Goal: Transaction & Acquisition: Purchase product/service

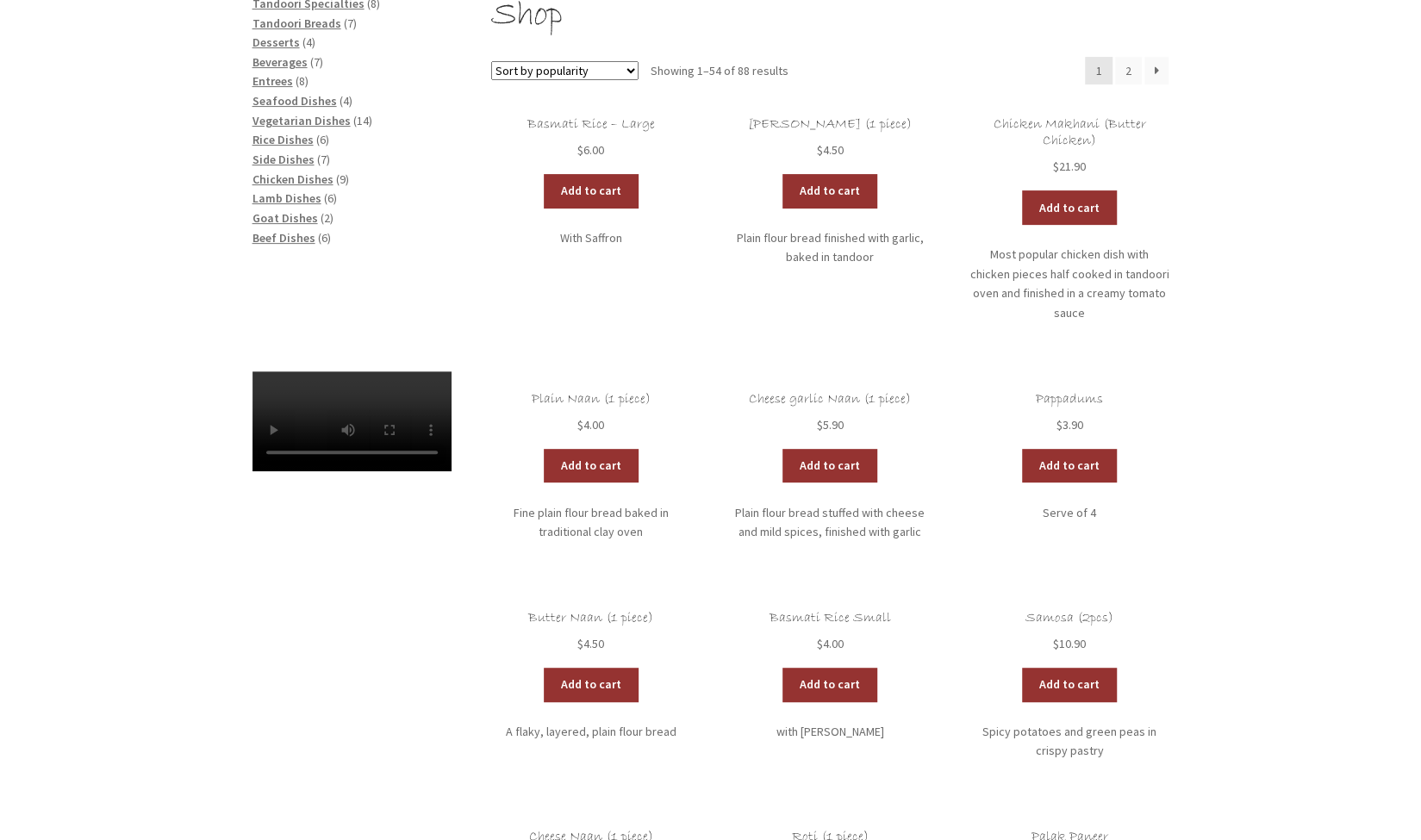
scroll to position [238, 0]
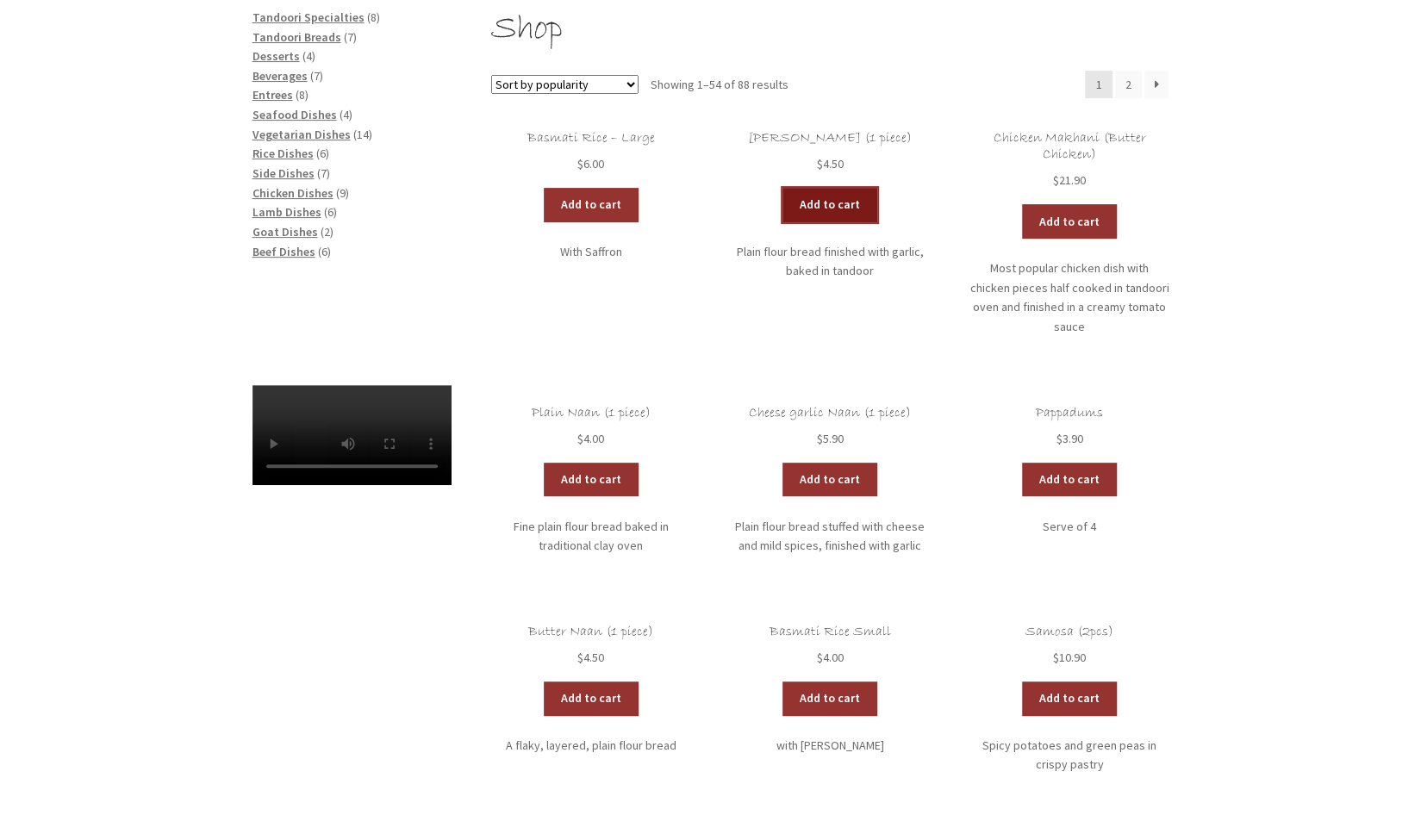
click at [797, 208] on link "Add to cart" at bounding box center [829, 204] width 95 height 34
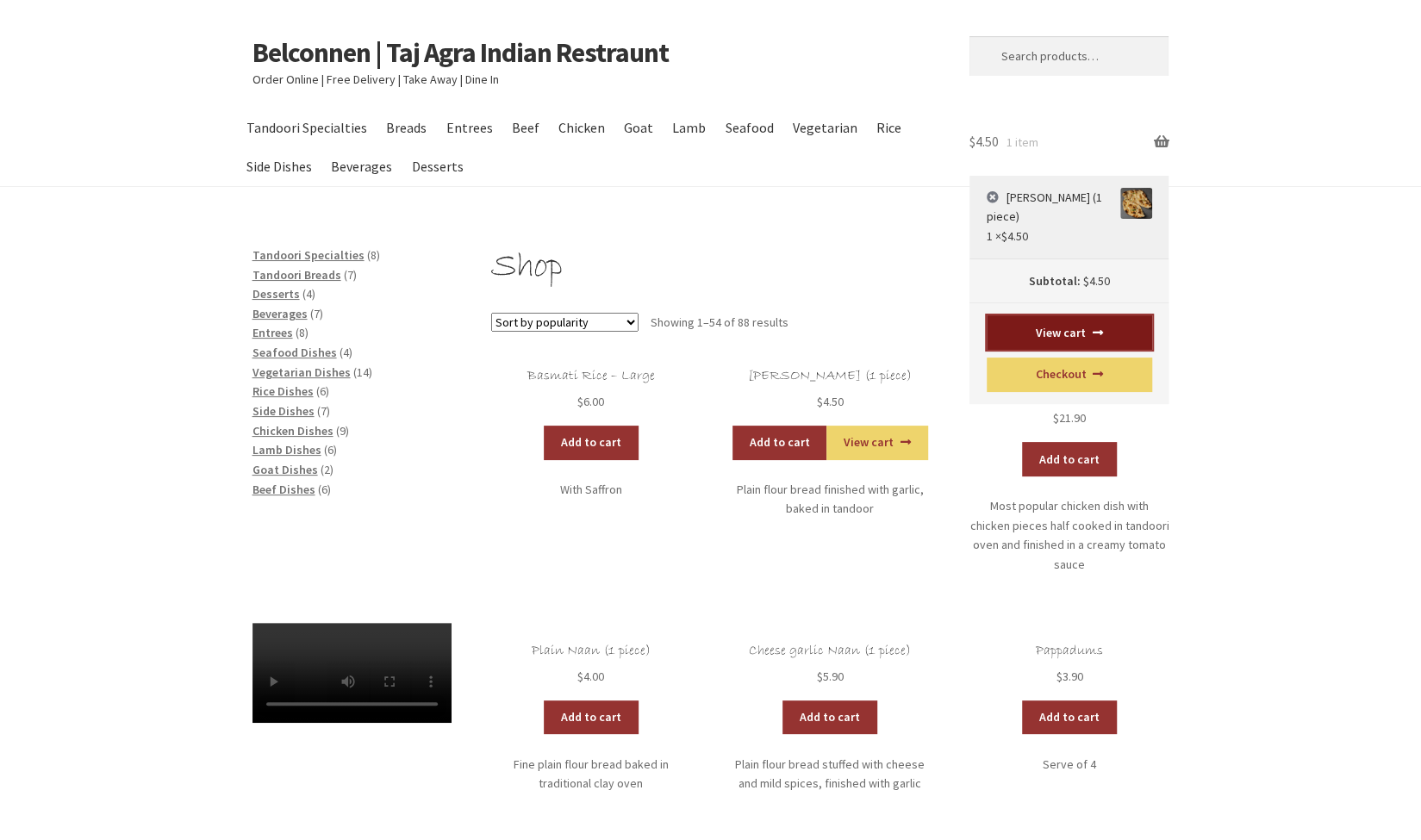
click at [1072, 333] on link "View cart" at bounding box center [1069, 332] width 165 height 34
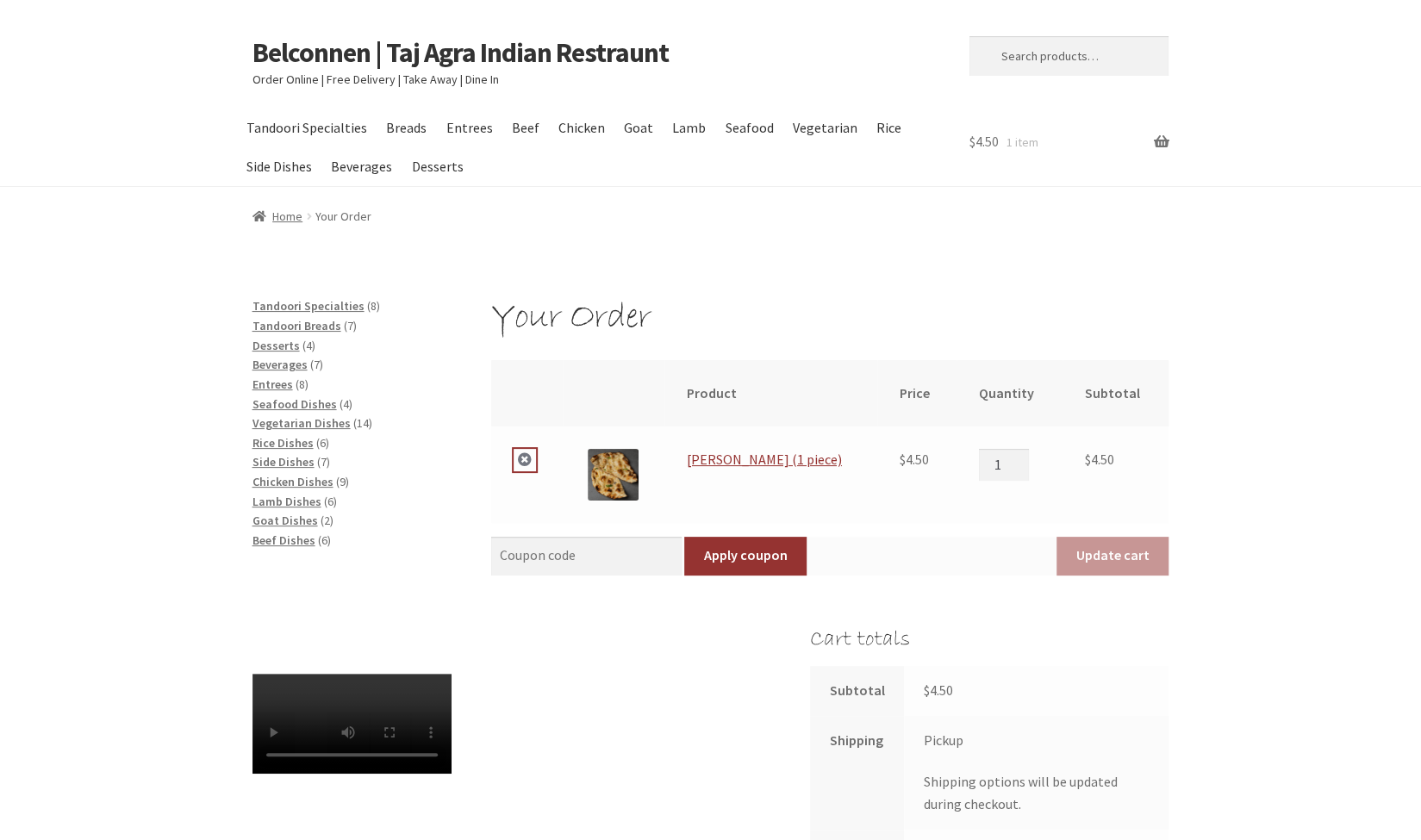
click at [522, 464] on link "×" at bounding box center [524, 460] width 22 height 22
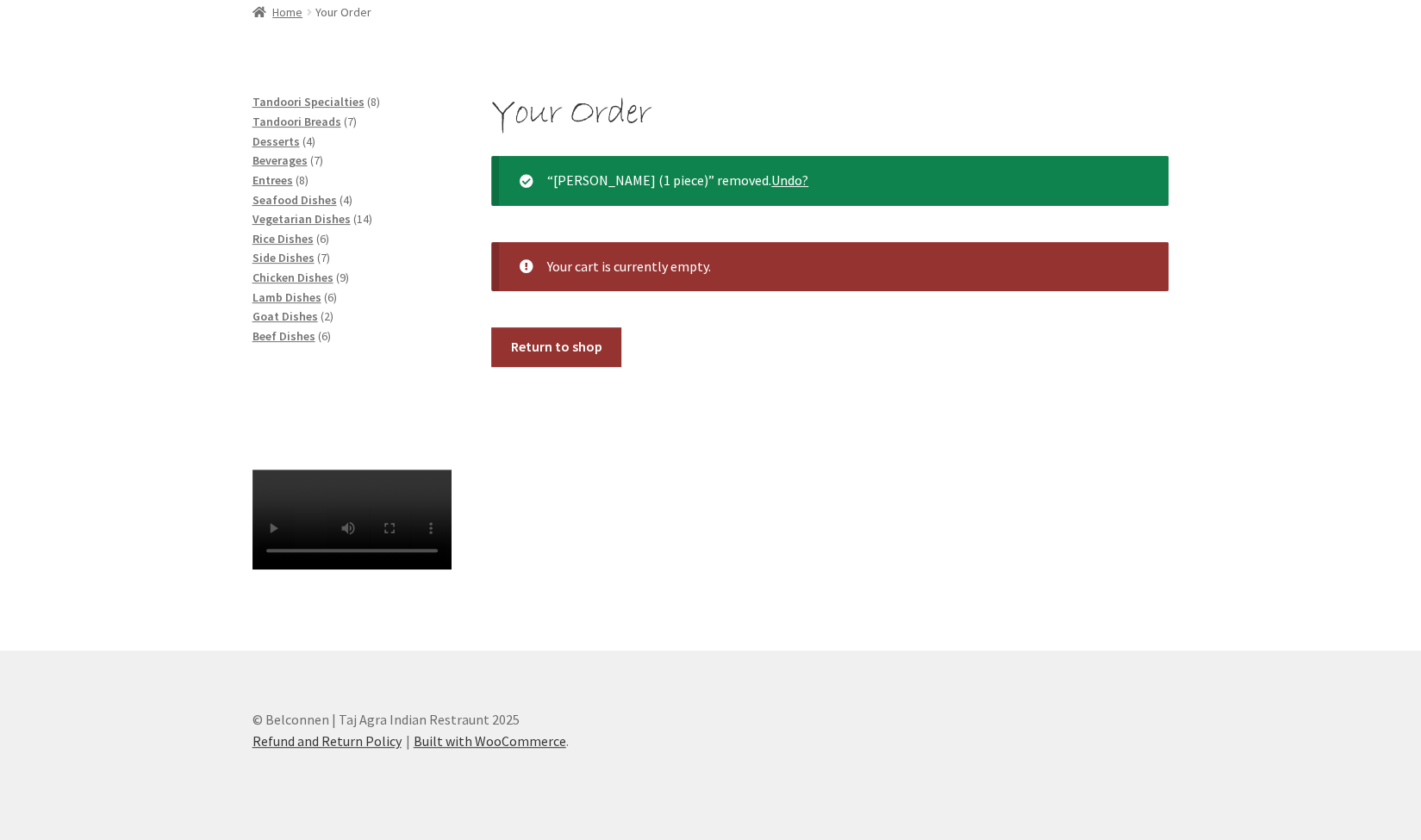
scroll to position [271, 0]
click at [310, 113] on span "Tandoori Breads" at bounding box center [296, 121] width 89 height 16
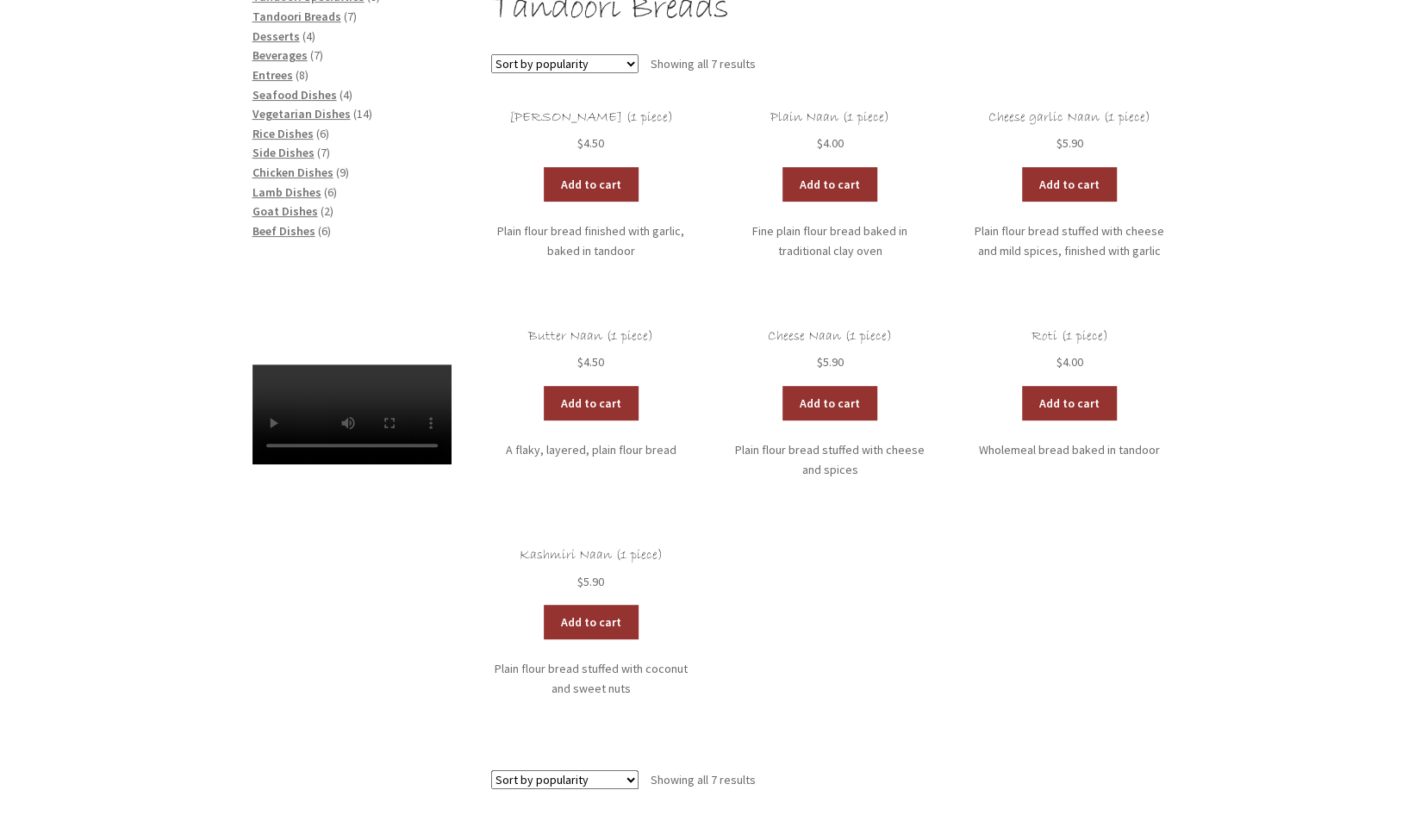
scroll to position [312, 0]
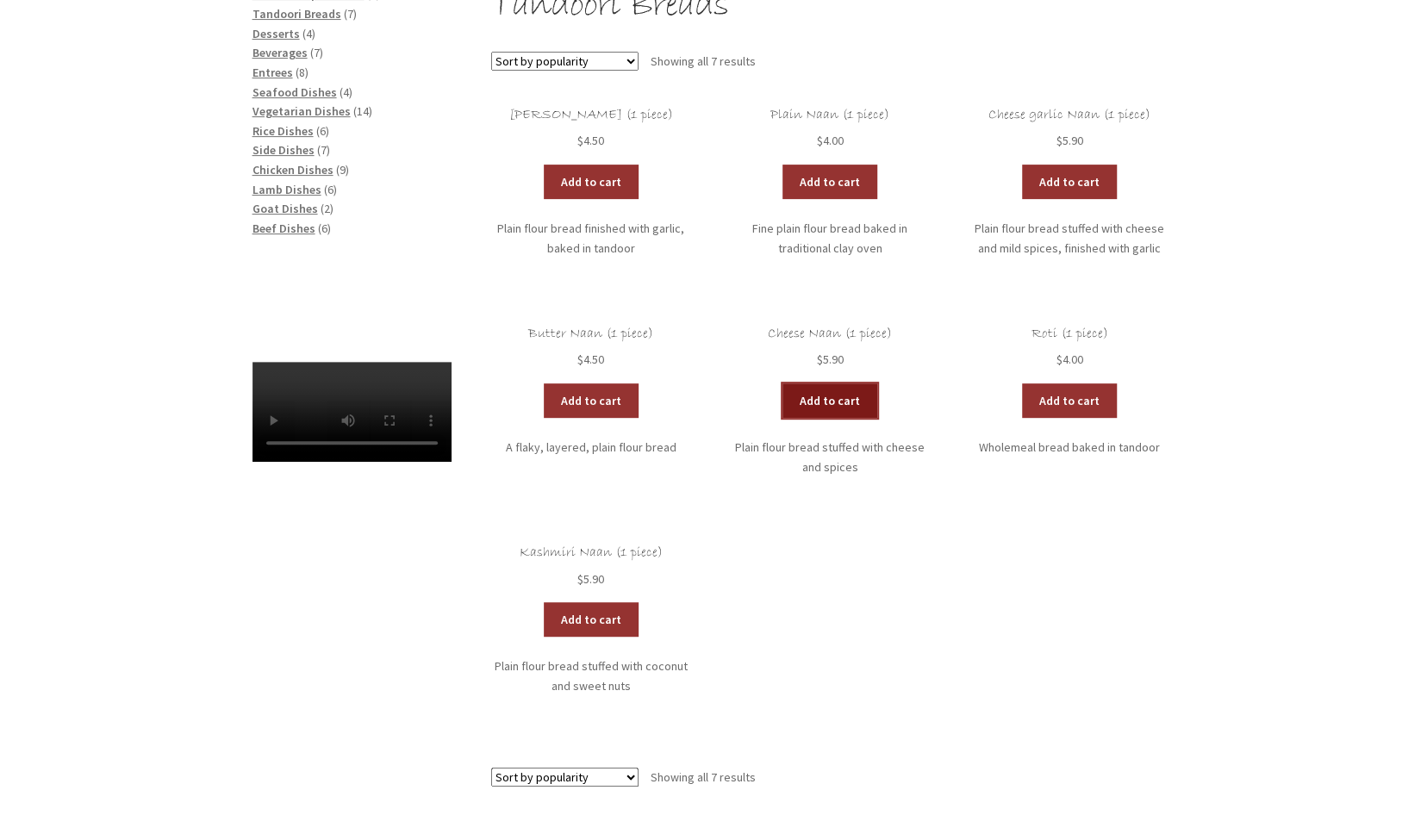
click at [822, 395] on link "Add to cart" at bounding box center [829, 400] width 95 height 34
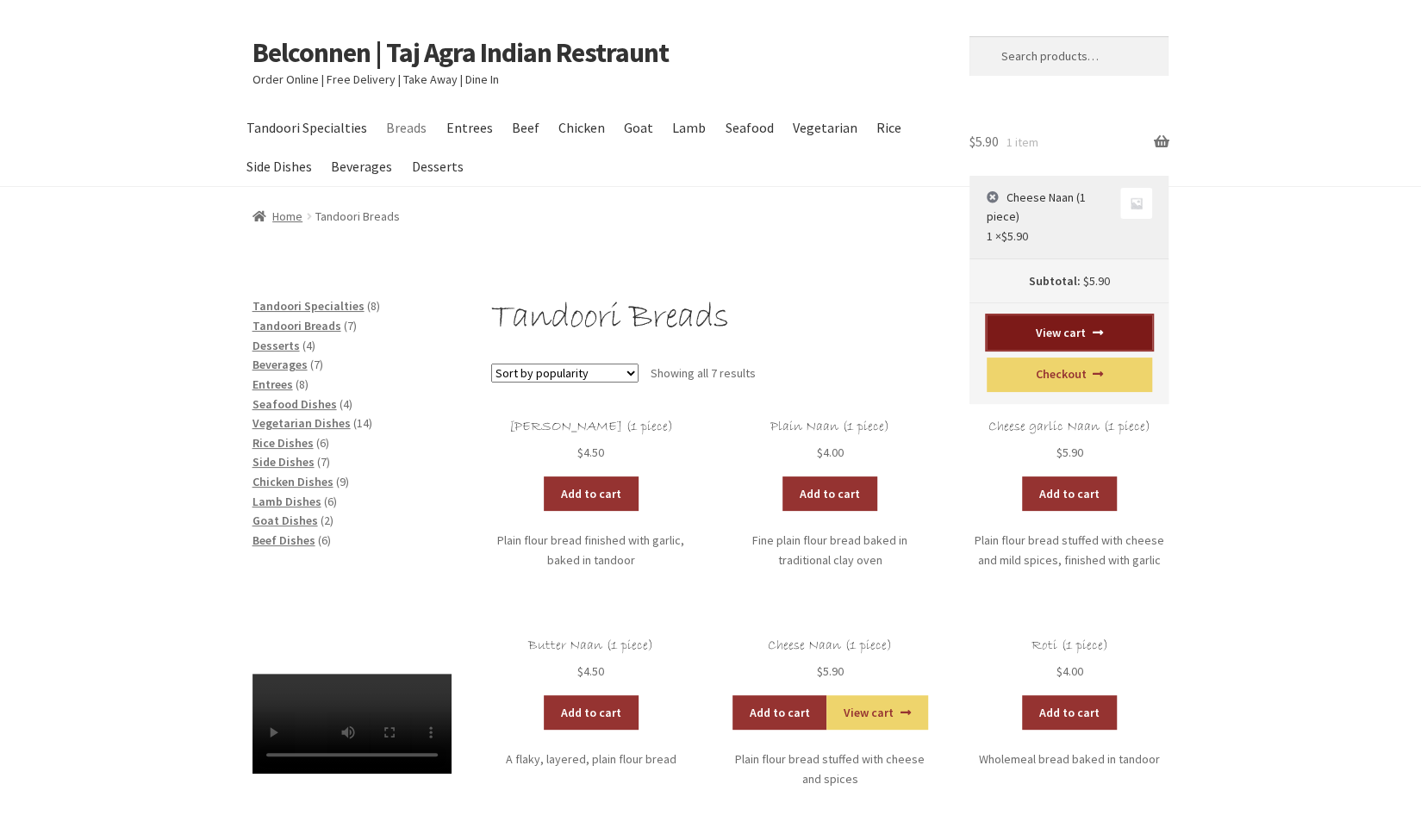
click at [1069, 342] on link "View cart" at bounding box center [1069, 332] width 165 height 34
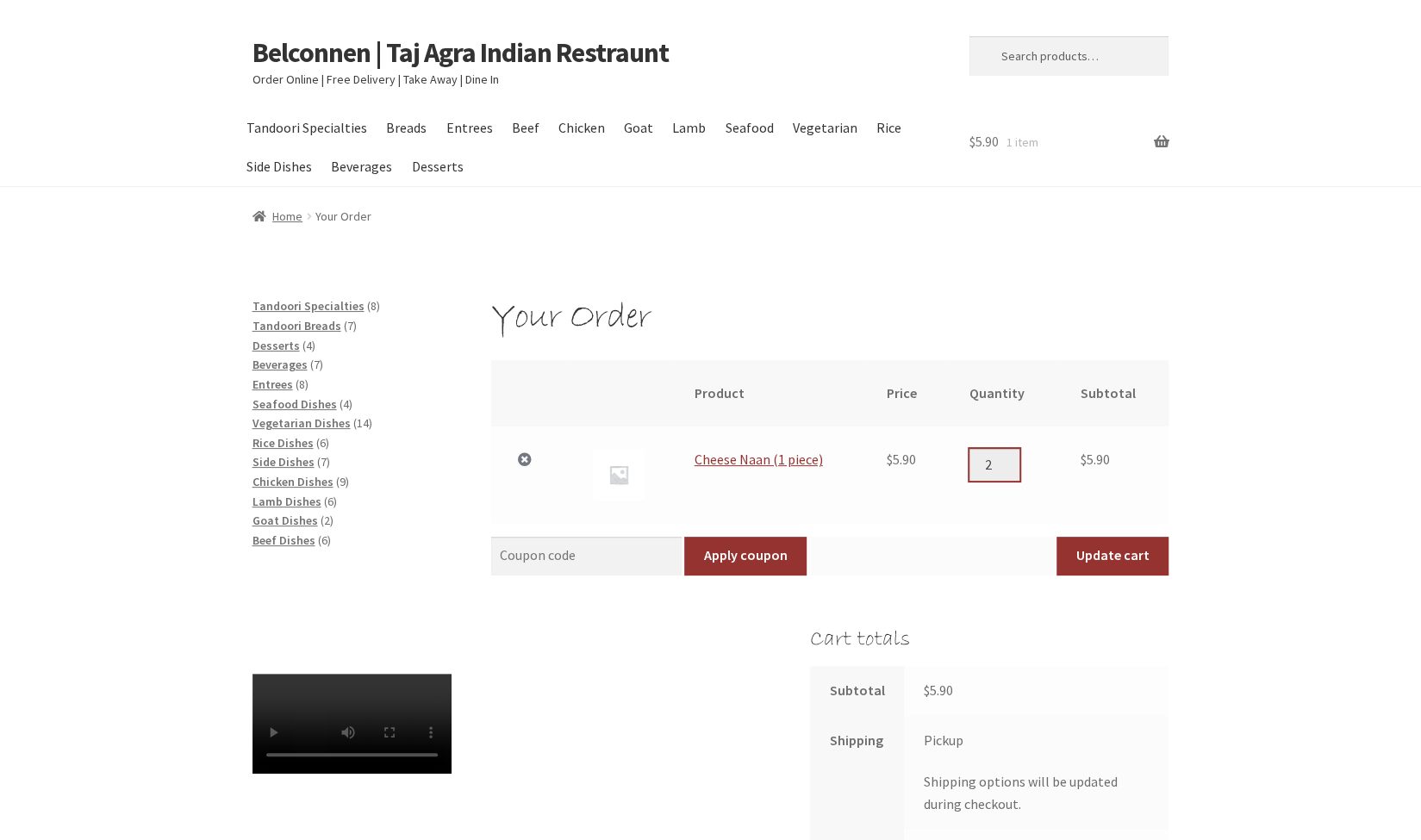
click at [1013, 461] on input "2" at bounding box center [994, 464] width 50 height 31
click at [1013, 461] on input "3" at bounding box center [994, 464] width 50 height 31
type input "4"
click at [1013, 461] on input "4" at bounding box center [994, 464] width 50 height 31
click at [1137, 553] on button "Update cart" at bounding box center [1112, 556] width 112 height 40
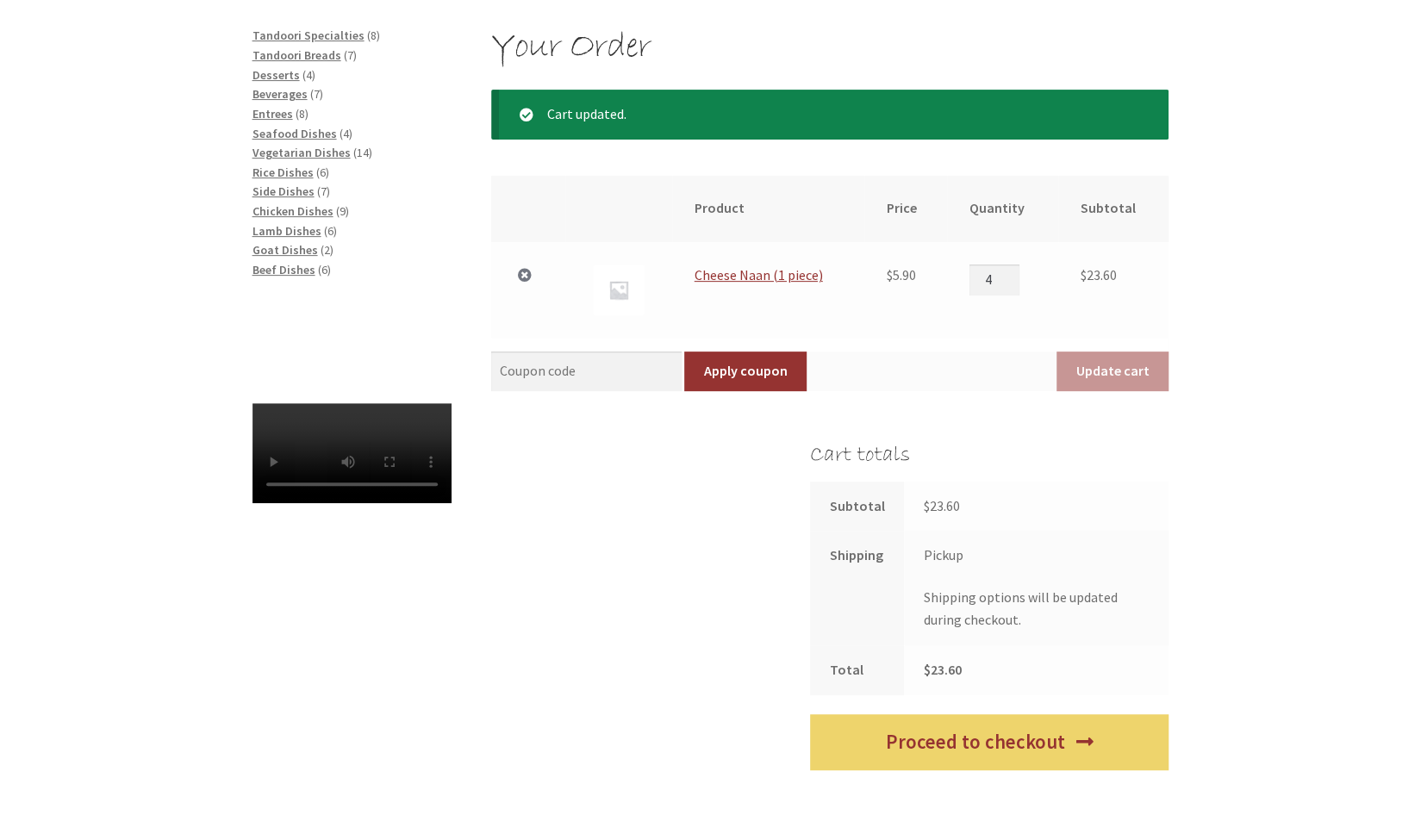
scroll to position [273, 0]
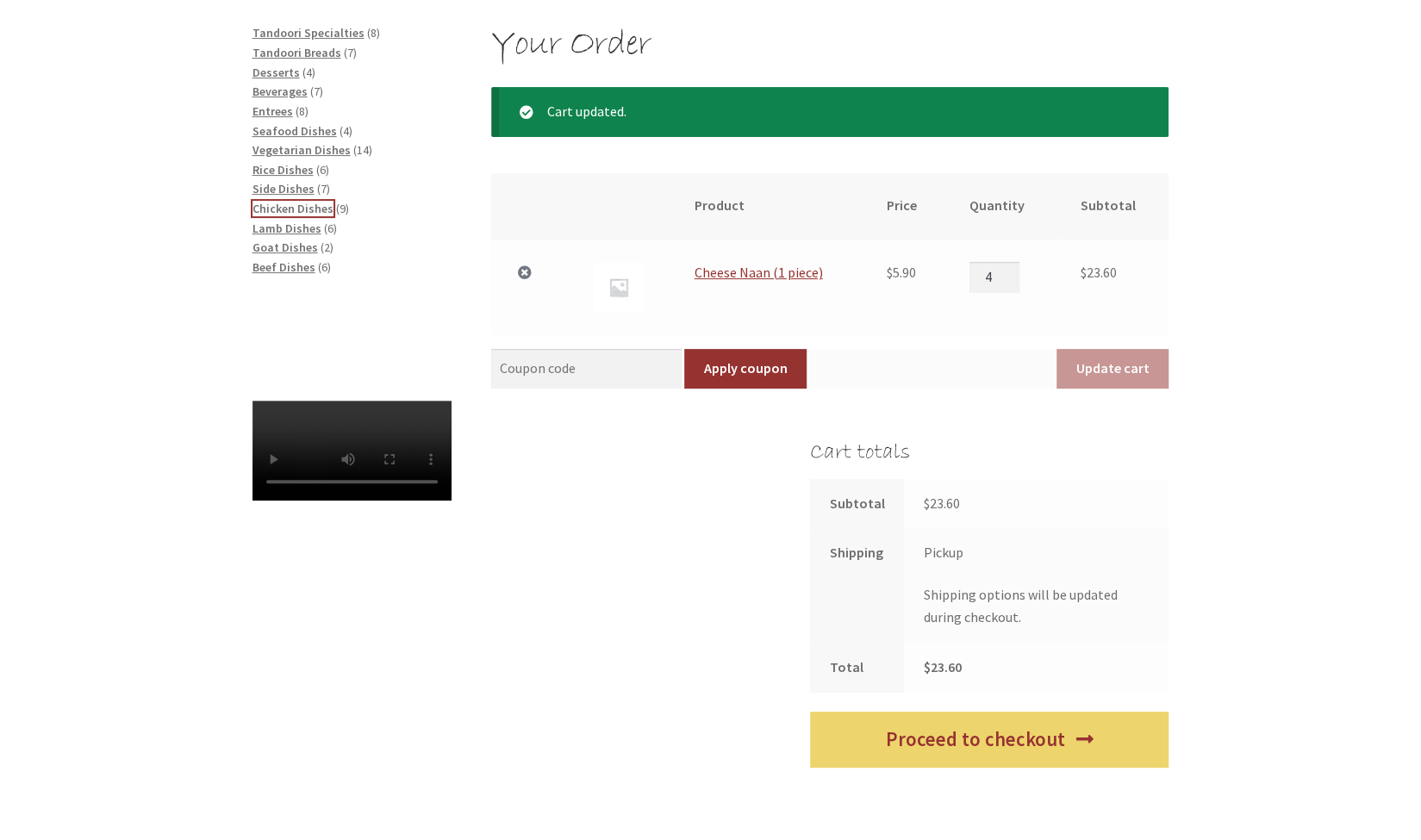
click at [301, 211] on span "Chicken Dishes" at bounding box center [292, 208] width 81 height 16
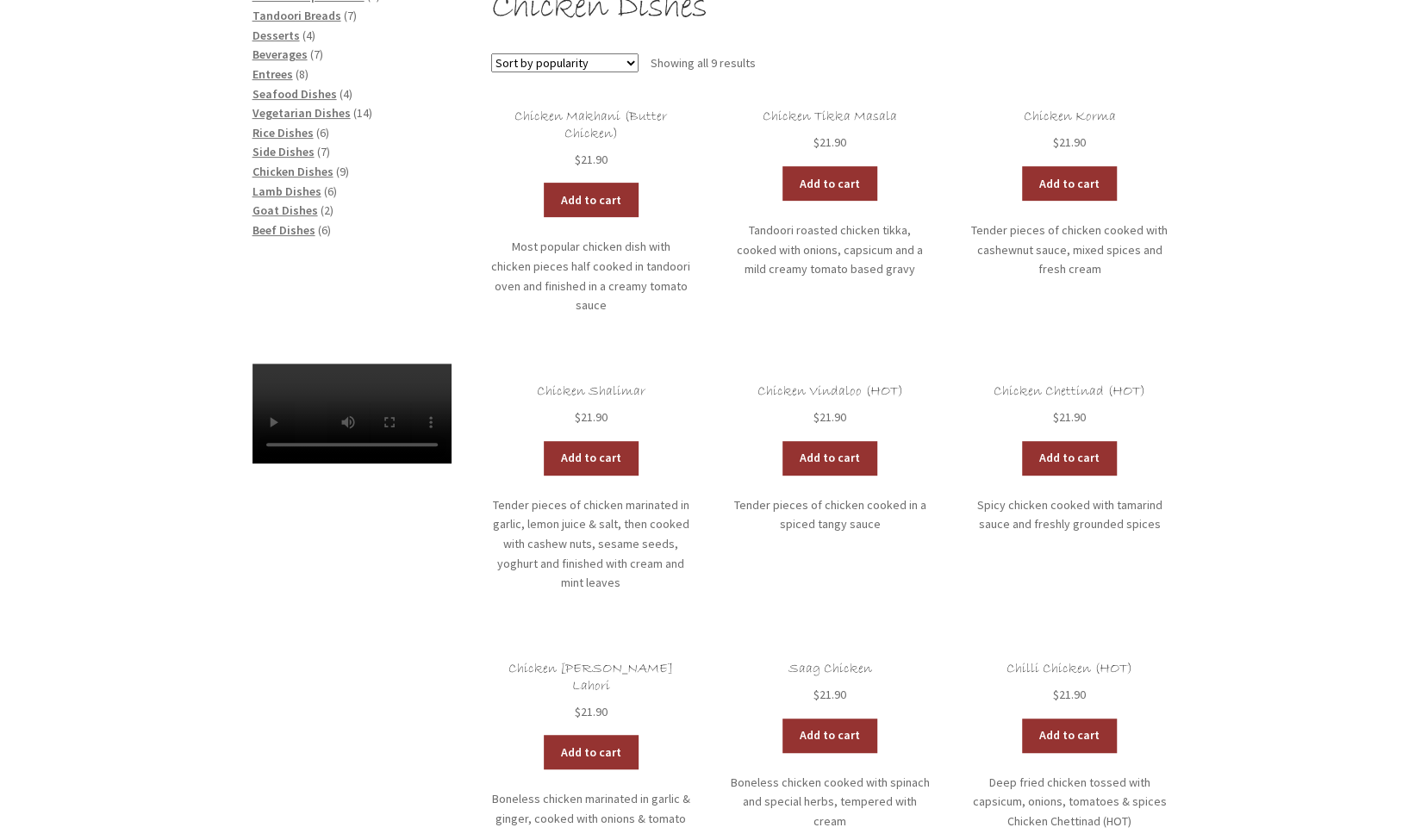
scroll to position [309, 0]
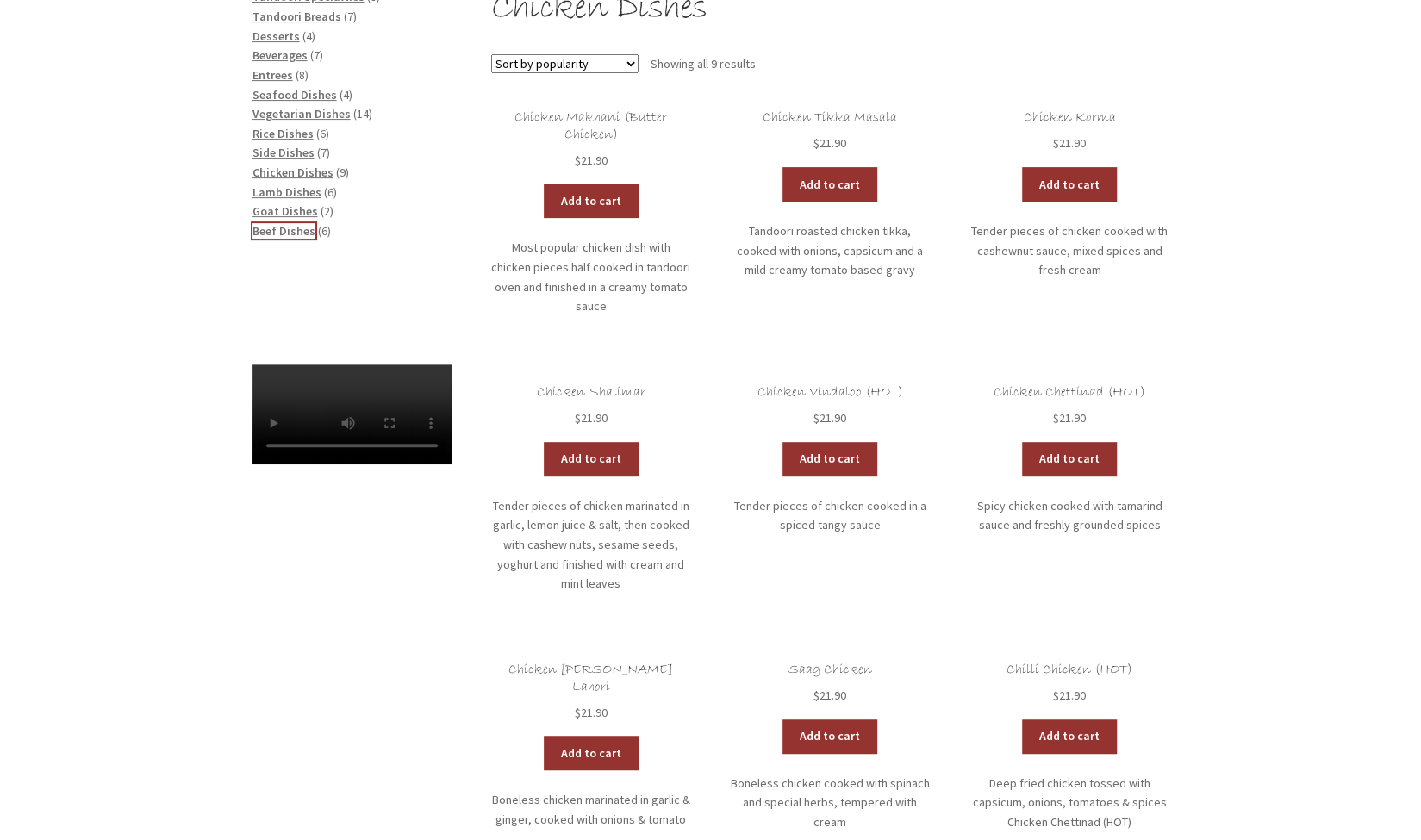
click at [263, 229] on span "Beef Dishes" at bounding box center [284, 231] width 63 height 16
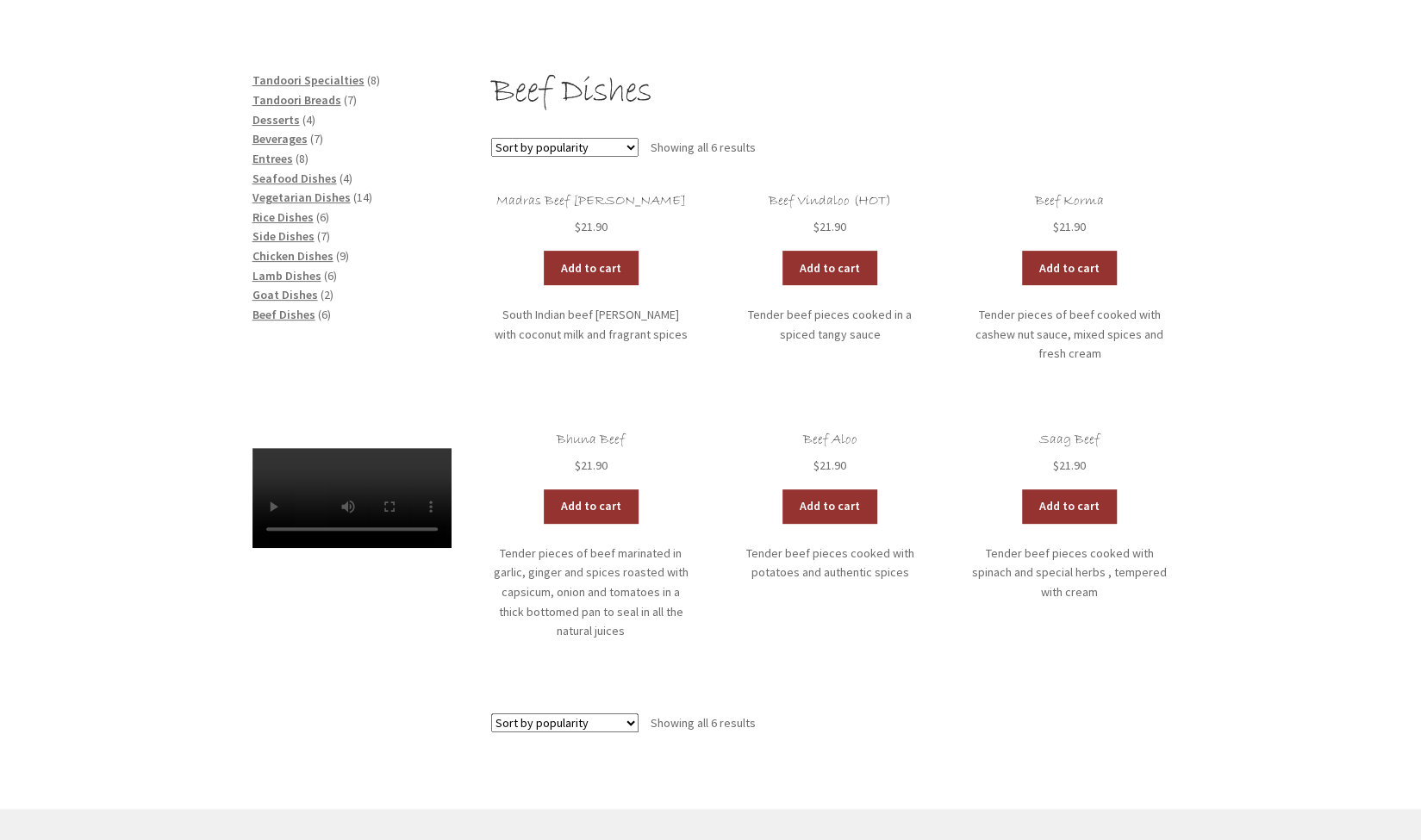
scroll to position [228, 0]
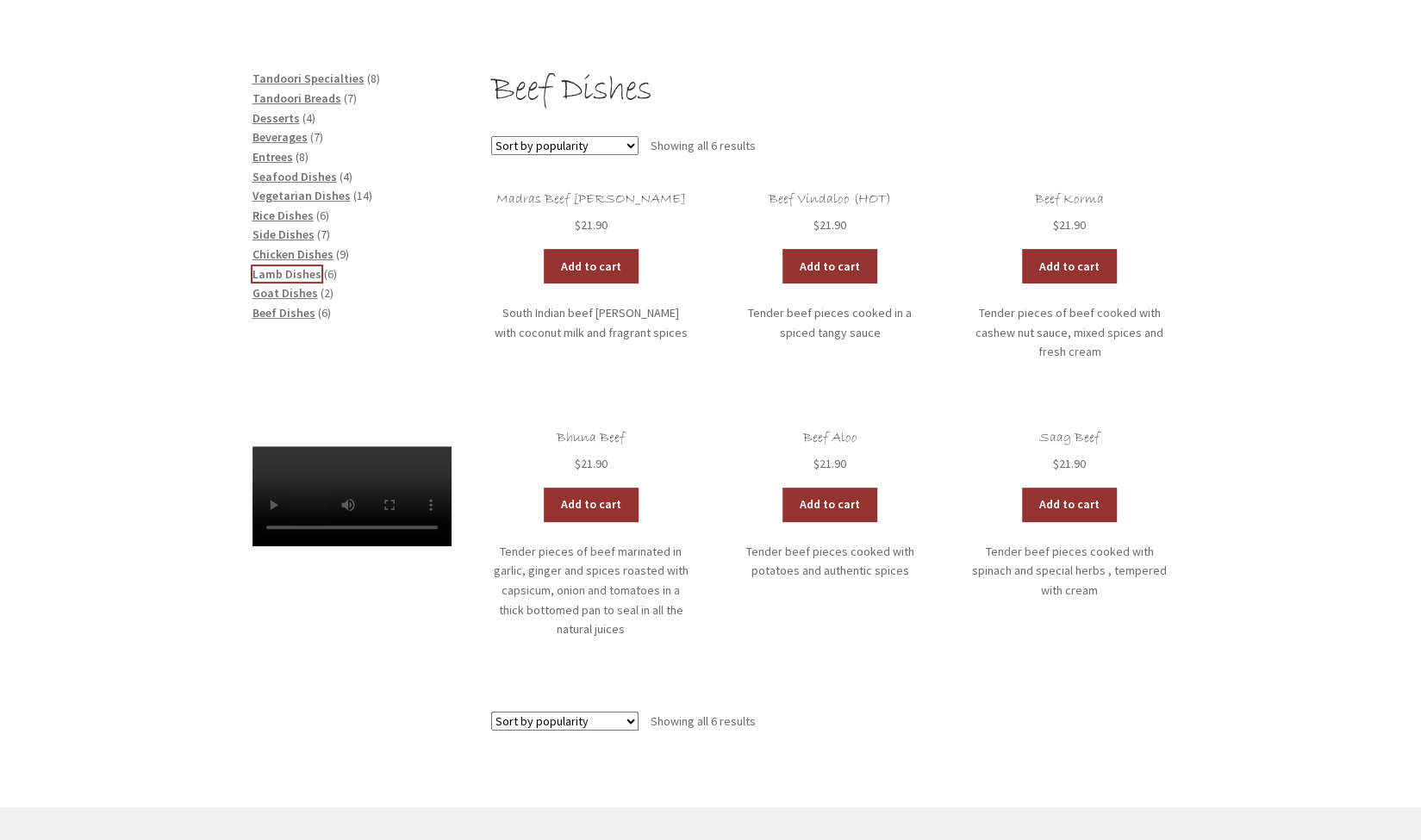
click at [291, 275] on span "Lamb Dishes" at bounding box center [287, 274] width 68 height 16
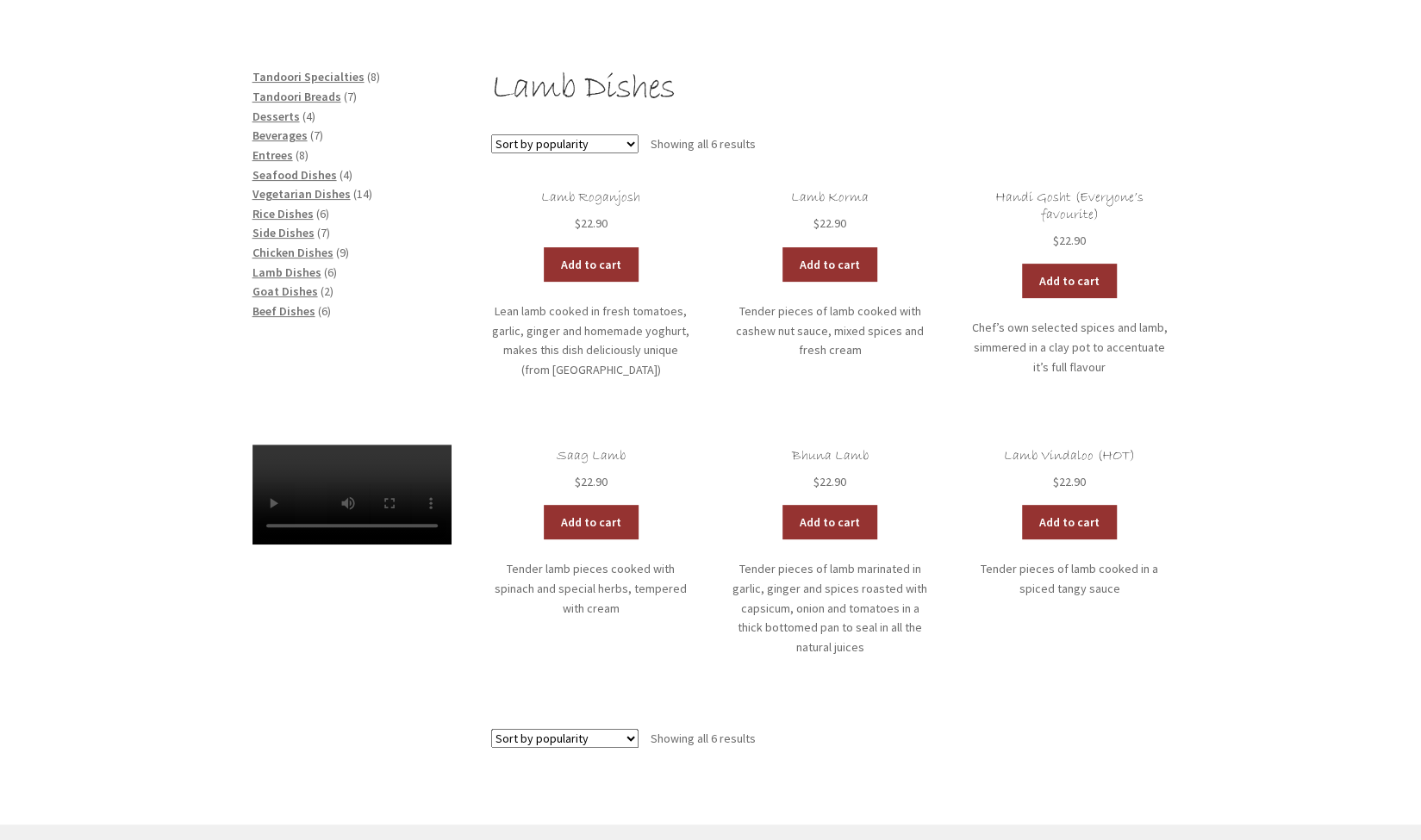
scroll to position [232, 0]
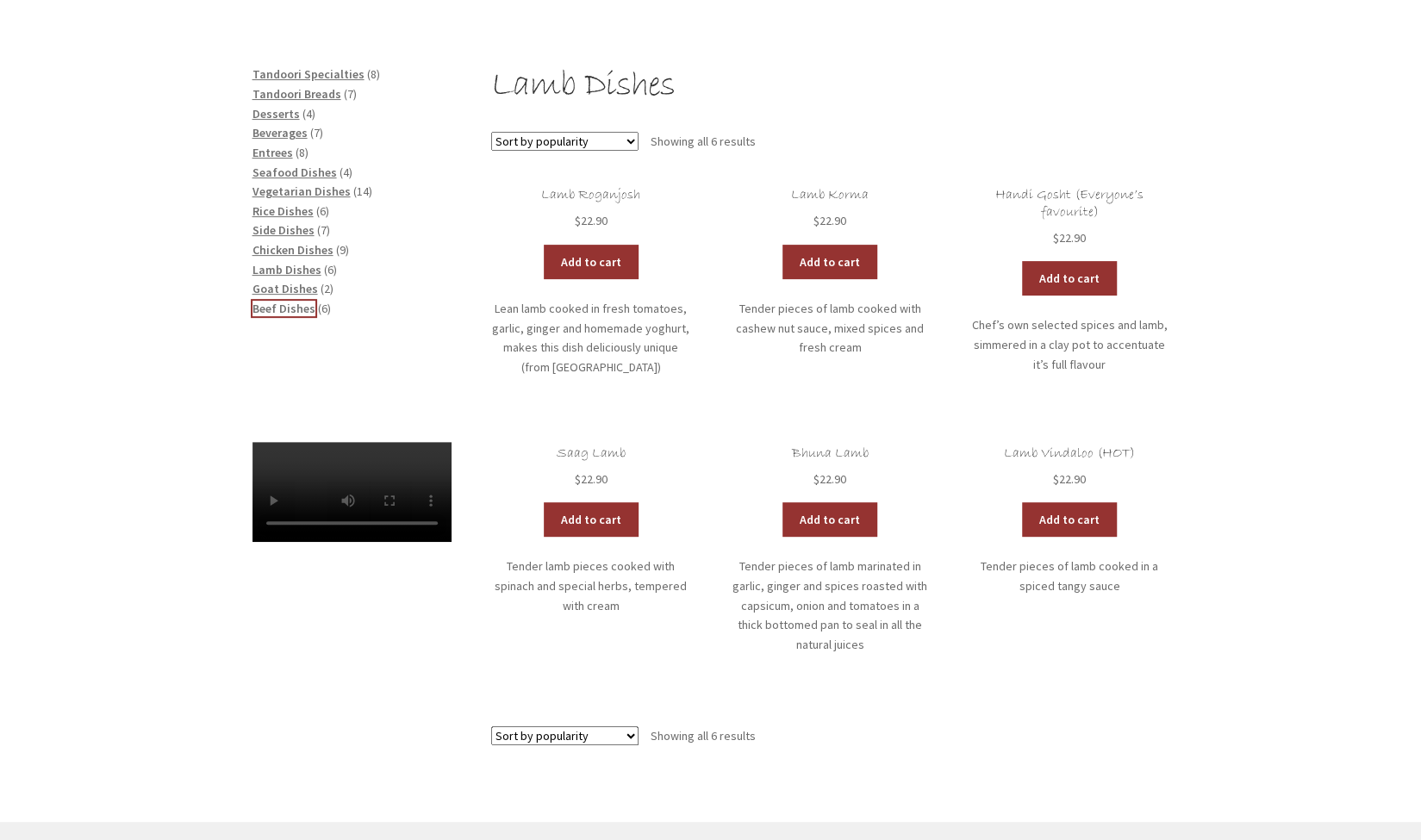
click at [288, 307] on span "Beef Dishes" at bounding box center [284, 309] width 63 height 16
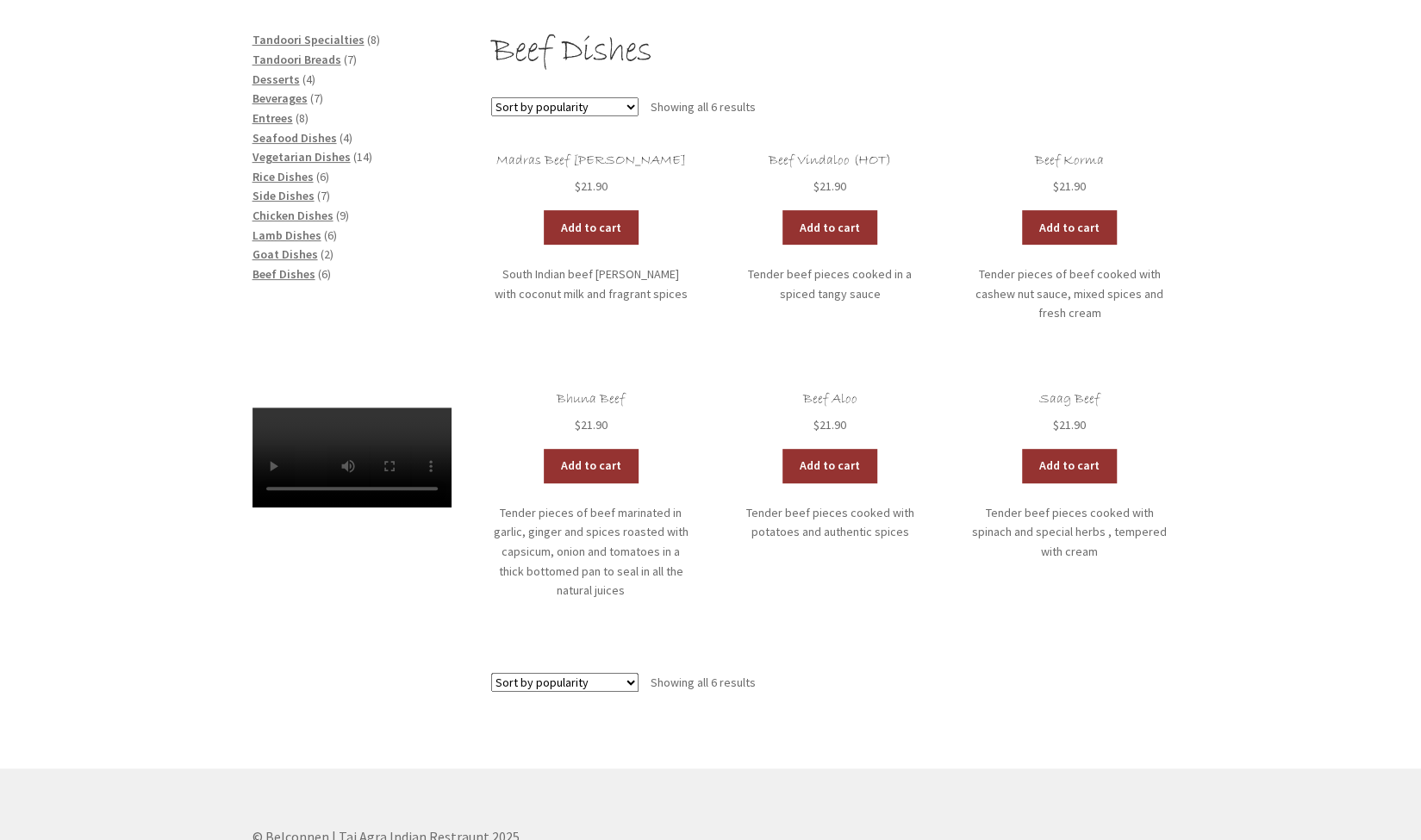
scroll to position [268, 0]
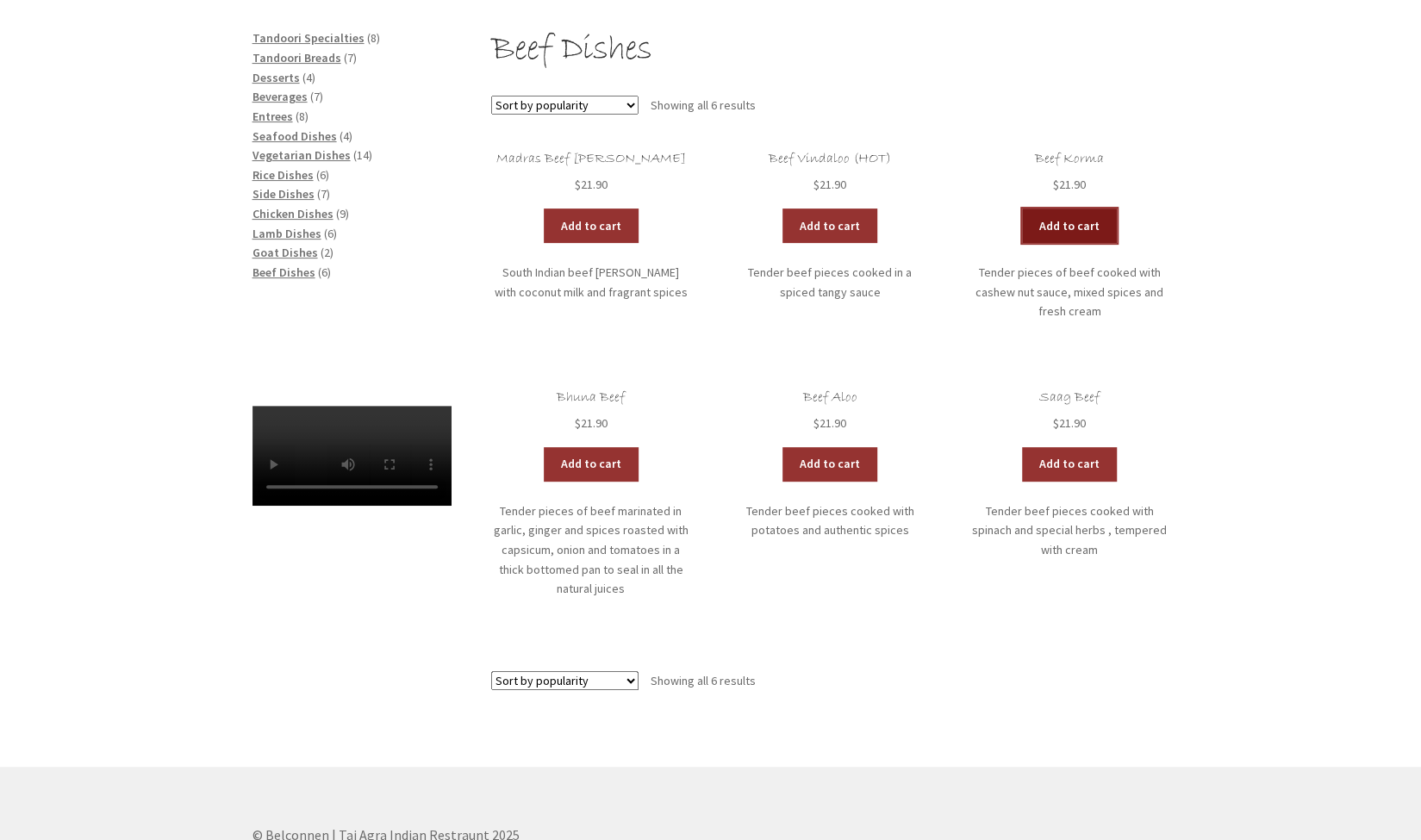
click at [1069, 225] on link "Add to cart" at bounding box center [1069, 225] width 95 height 34
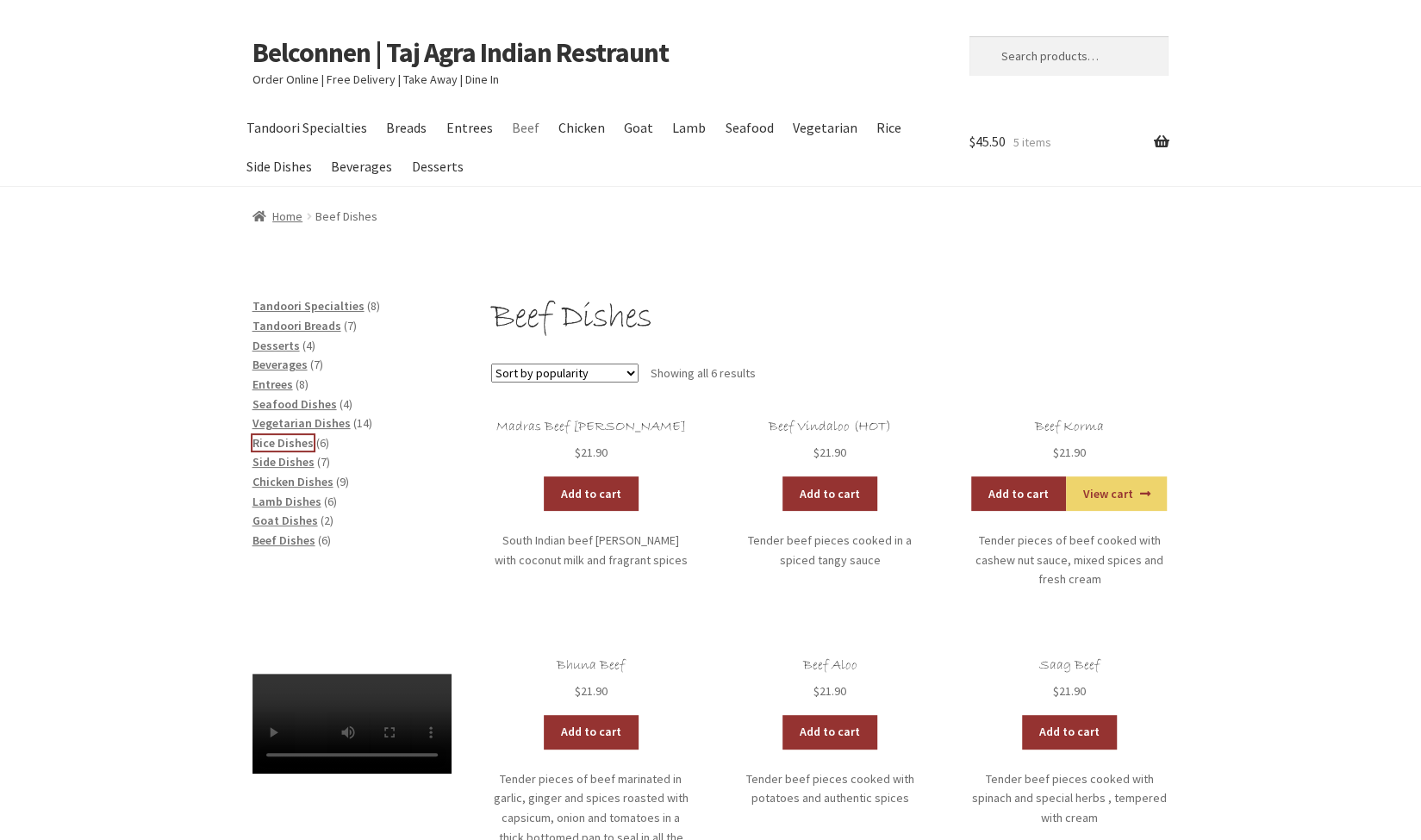
click at [296, 442] on span "Rice Dishes" at bounding box center [283, 443] width 62 height 16
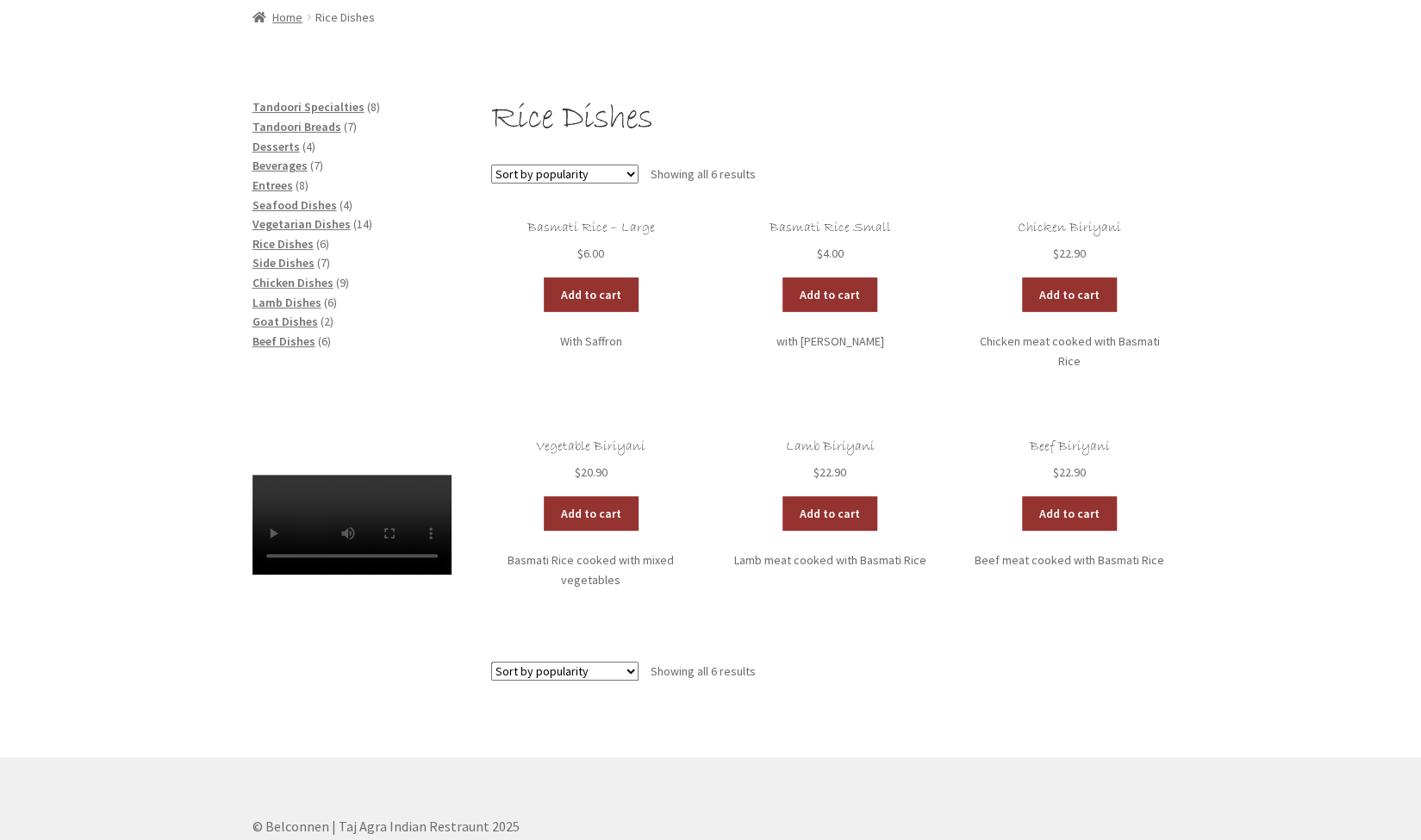
scroll to position [199, 0]
click at [828, 295] on link "Add to cart" at bounding box center [829, 293] width 95 height 34
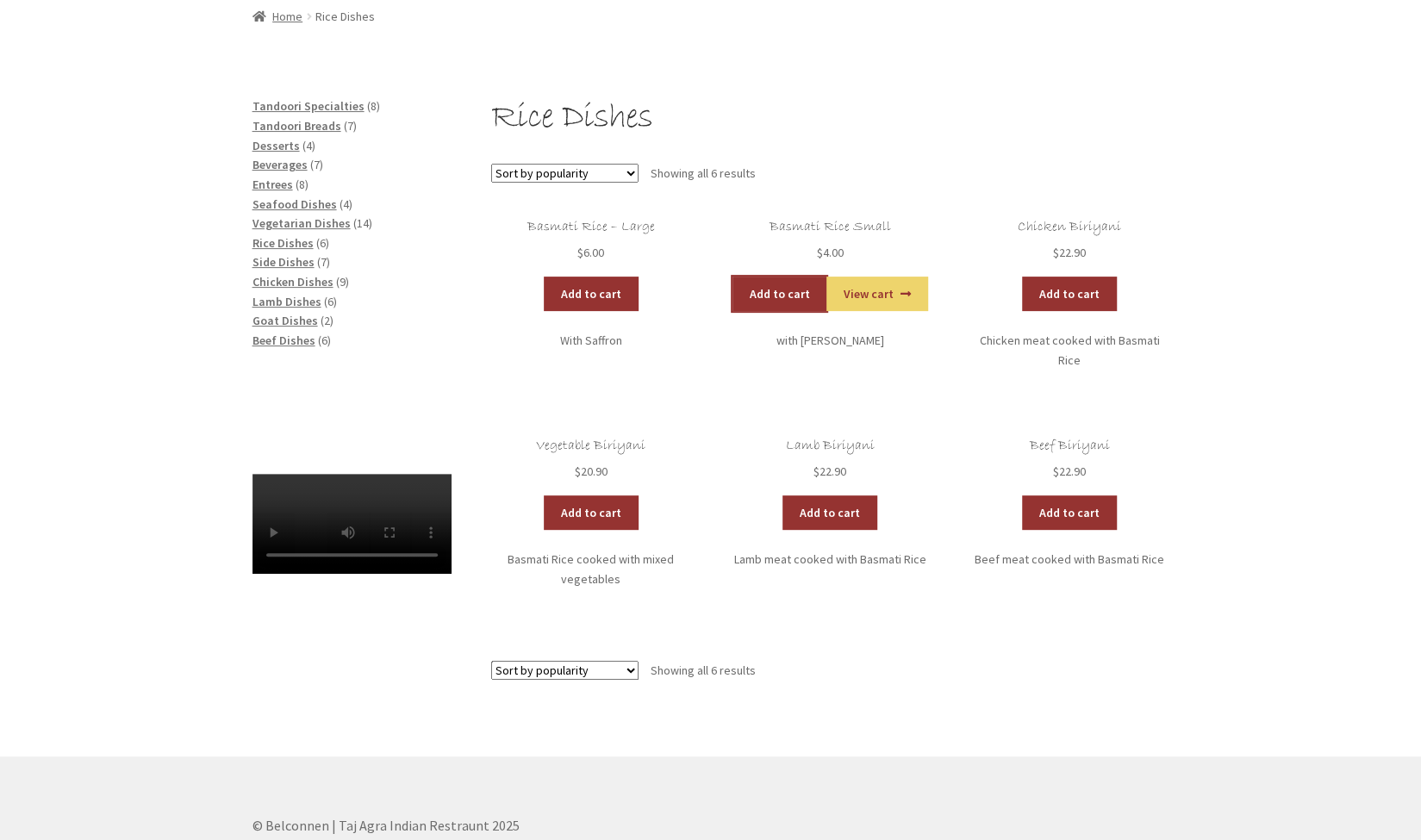
scroll to position [0, 0]
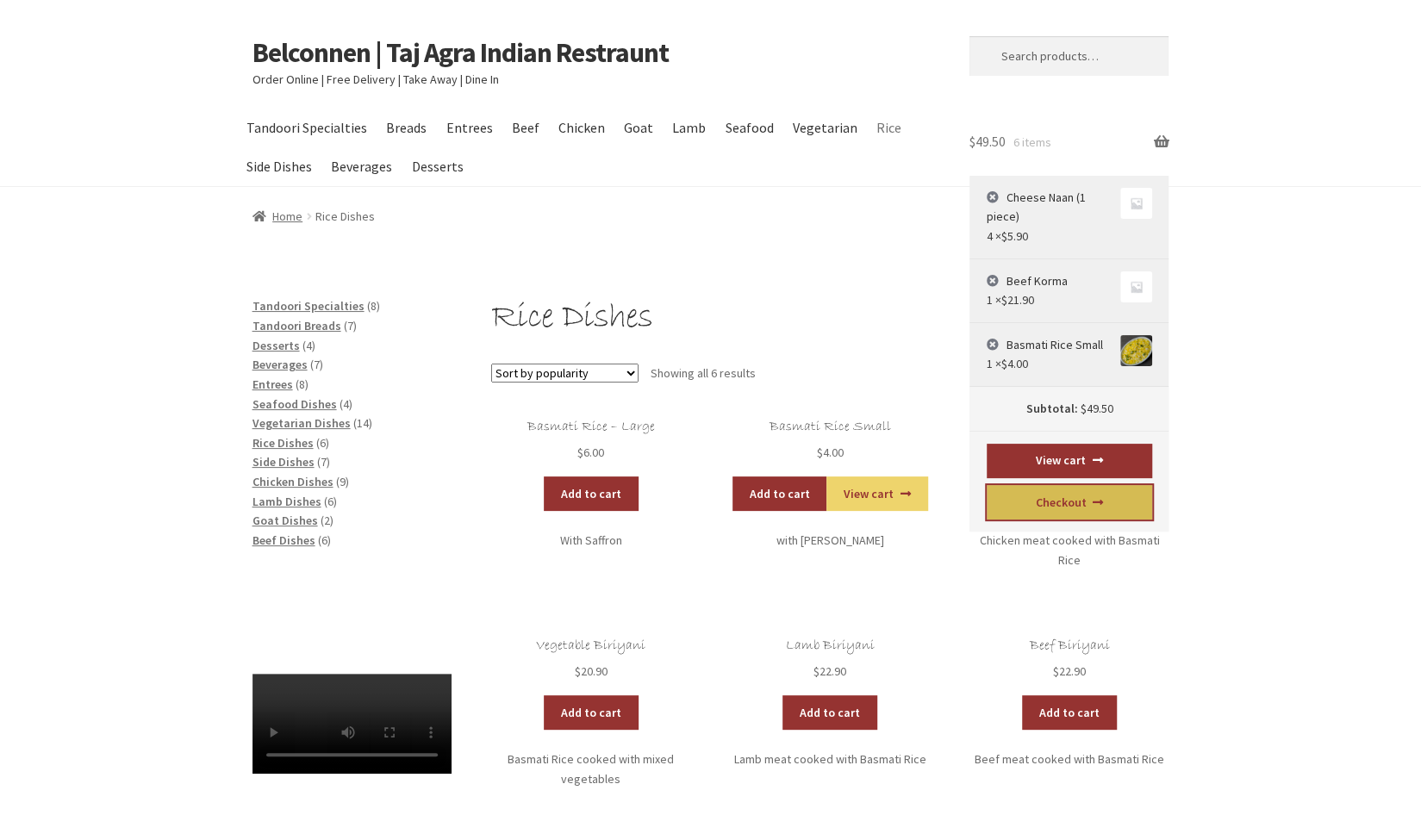
click at [1053, 503] on link "Checkout" at bounding box center [1069, 502] width 165 height 34
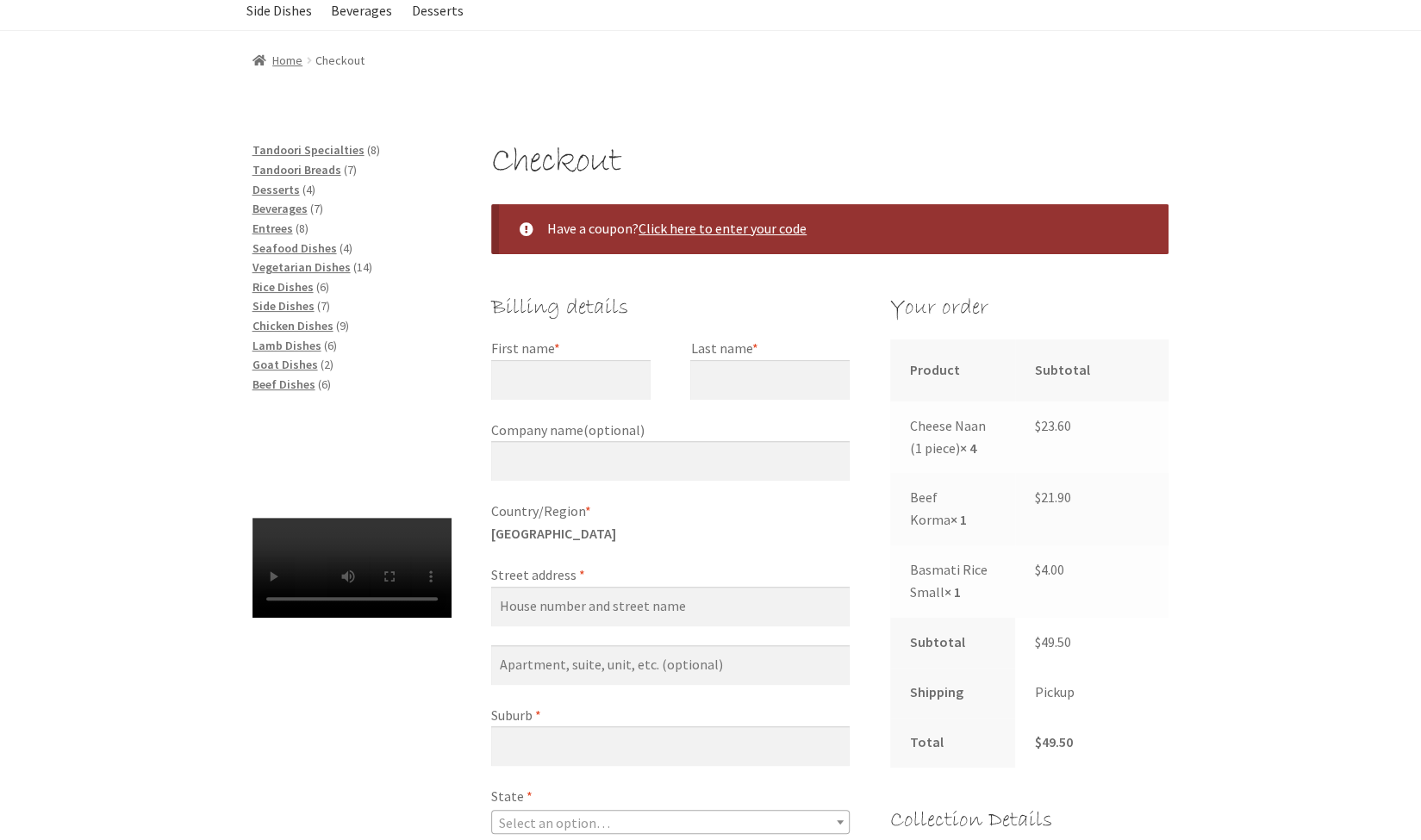
scroll to position [154, 0]
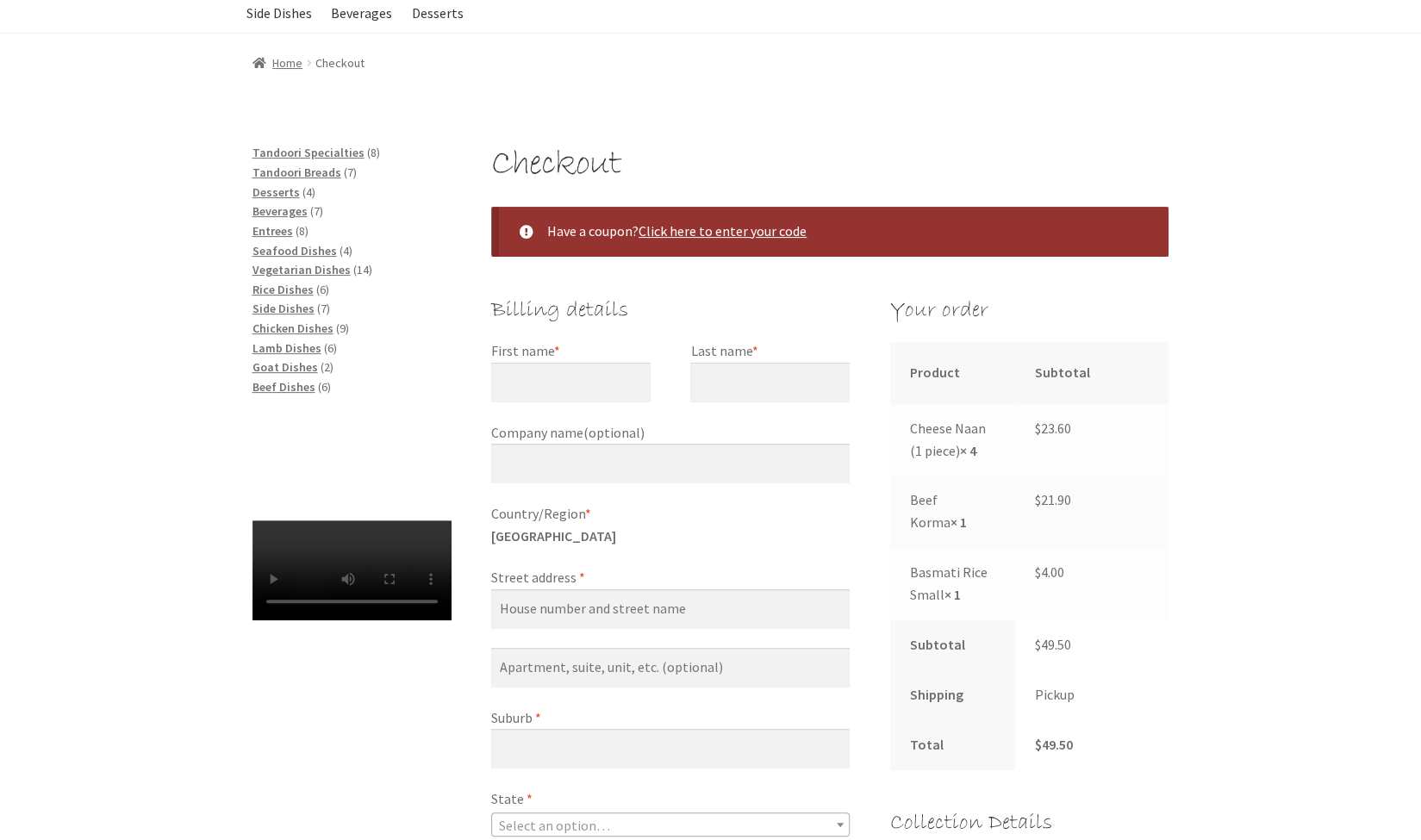
drag, startPoint x: 1433, startPoint y: 71, endPoint x: 1368, endPoint y: 125, distance: 84.5
click at [293, 210] on span "Beverages" at bounding box center [280, 211] width 55 height 16
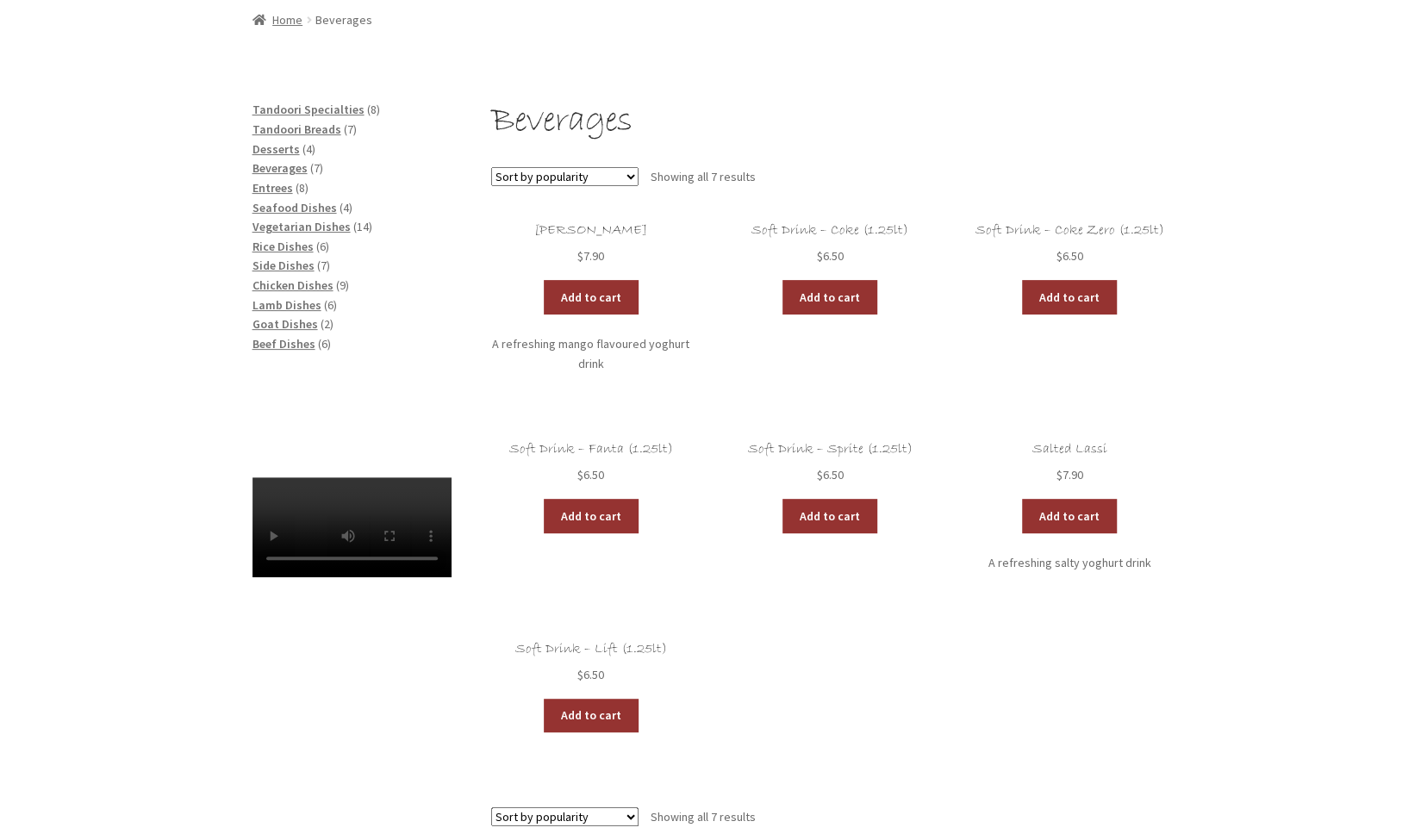
scroll to position [199, 0]
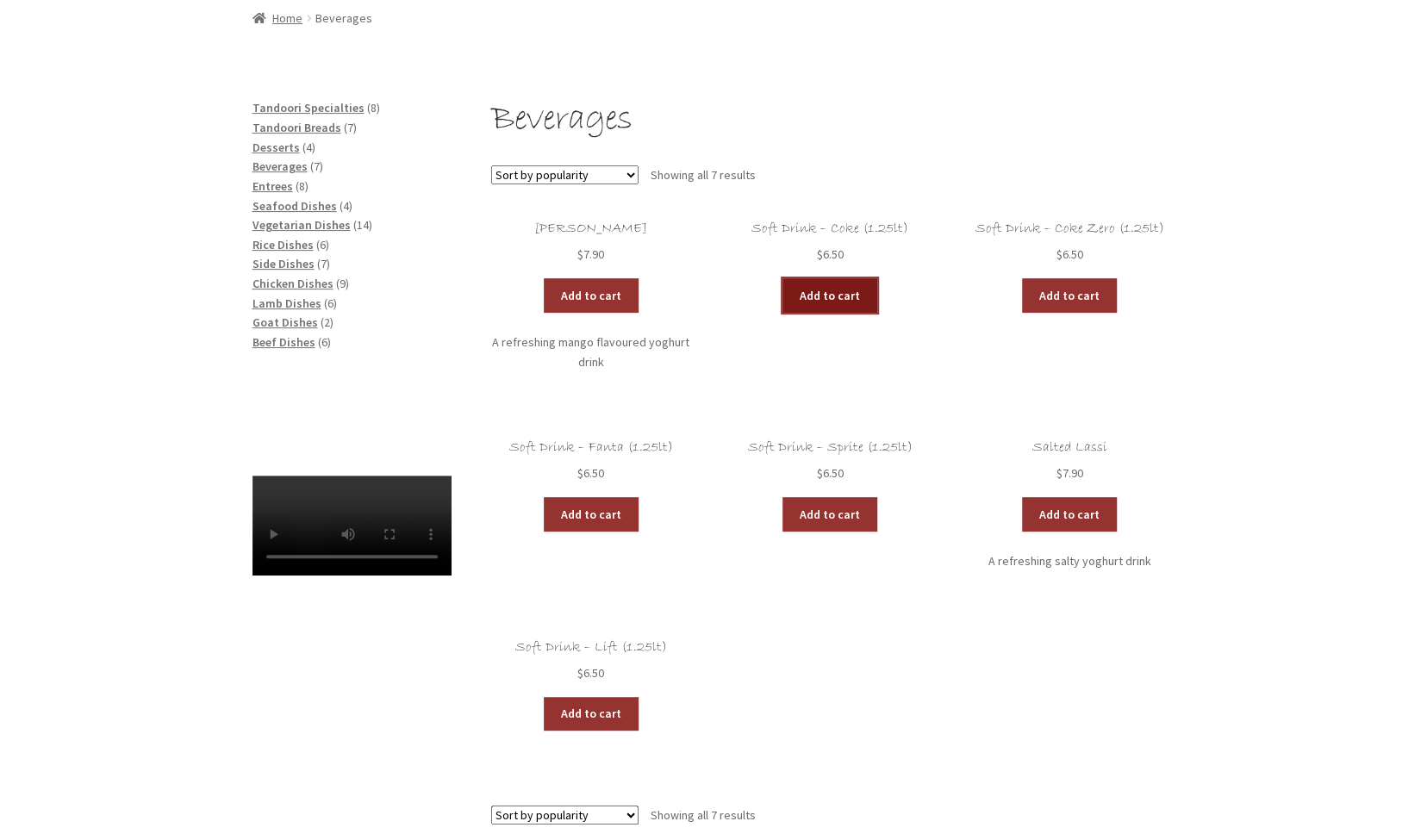
click at [801, 297] on link "Add to cart" at bounding box center [829, 295] width 95 height 34
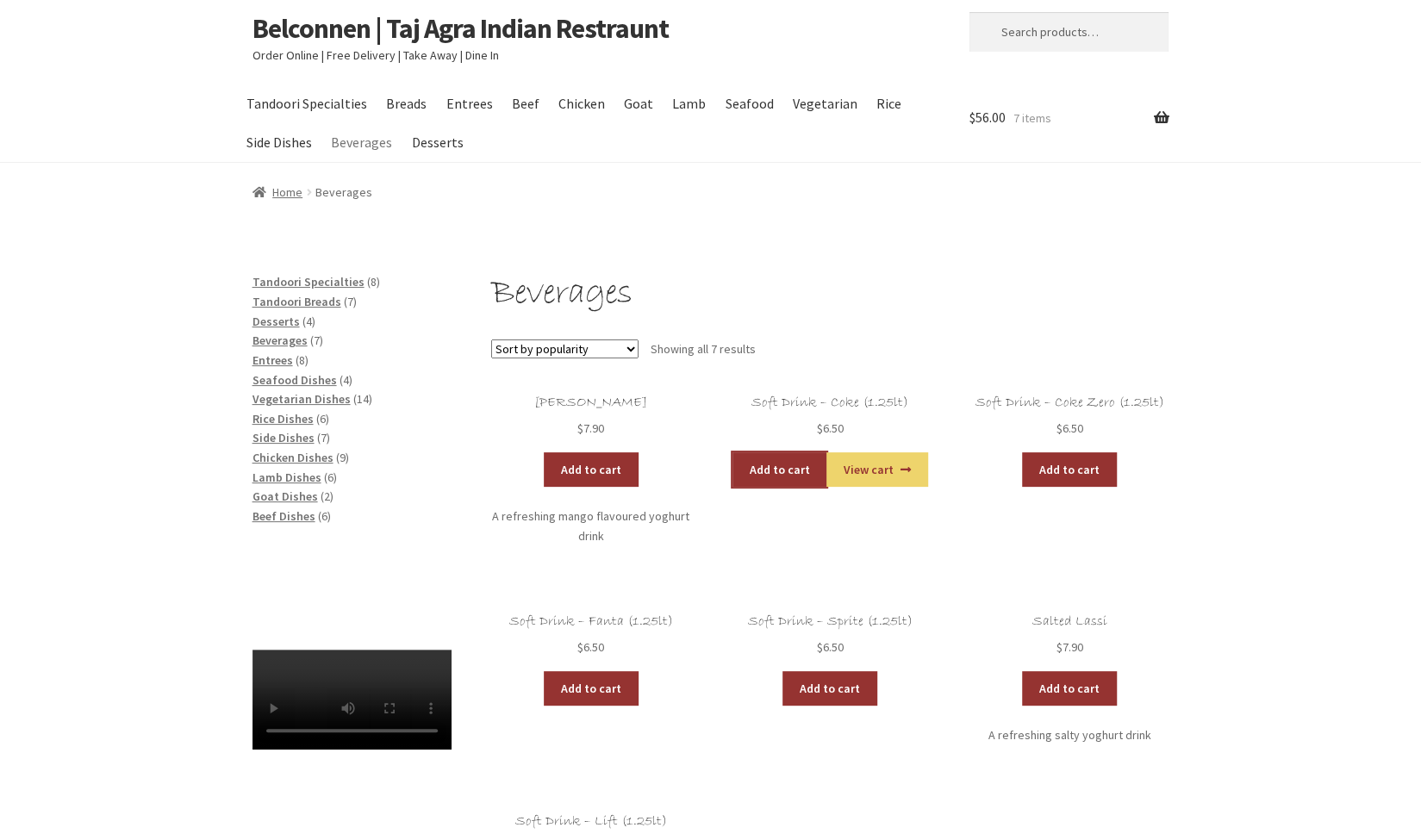
scroll to position [0, 0]
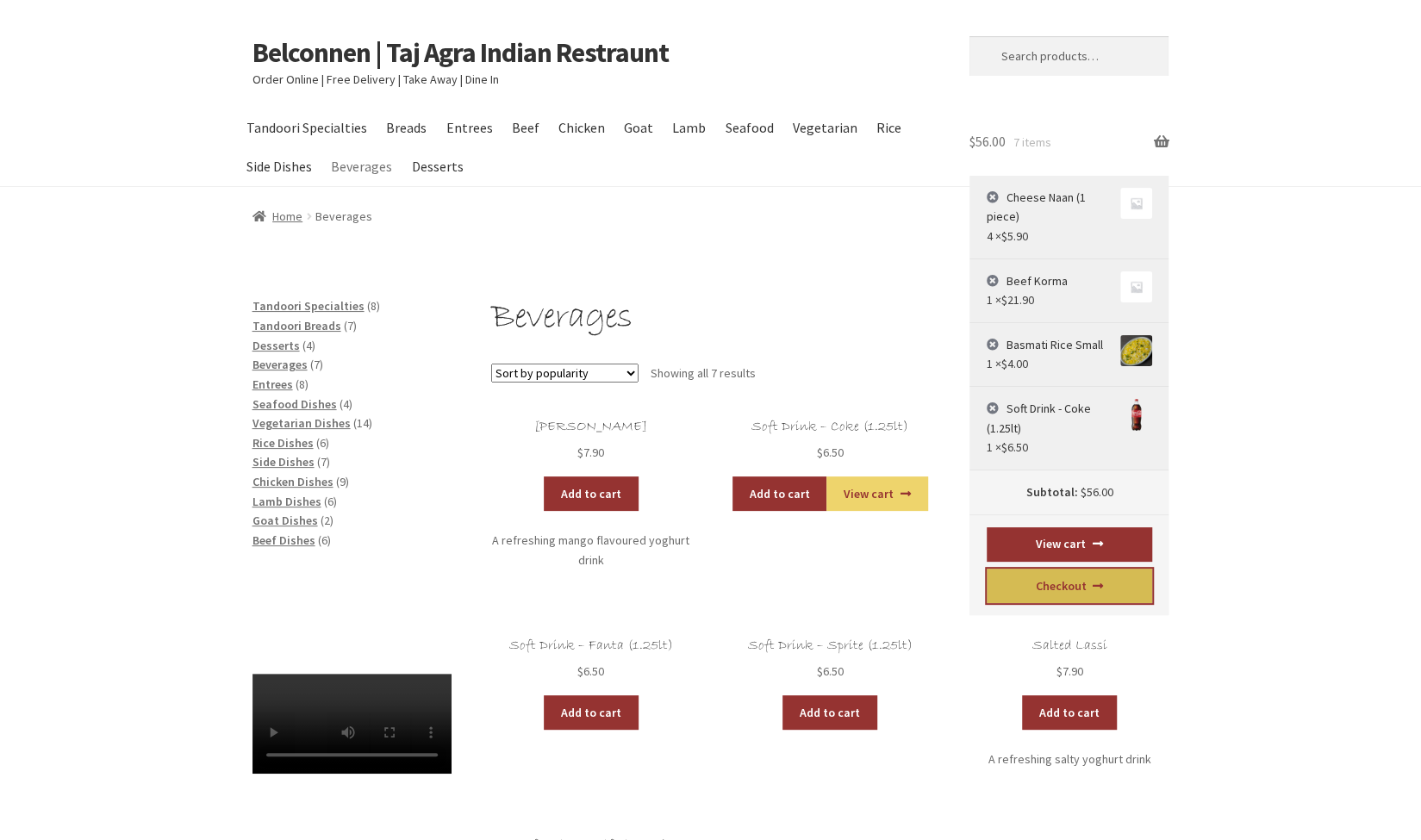
click at [1047, 585] on link "Checkout" at bounding box center [1069, 586] width 165 height 34
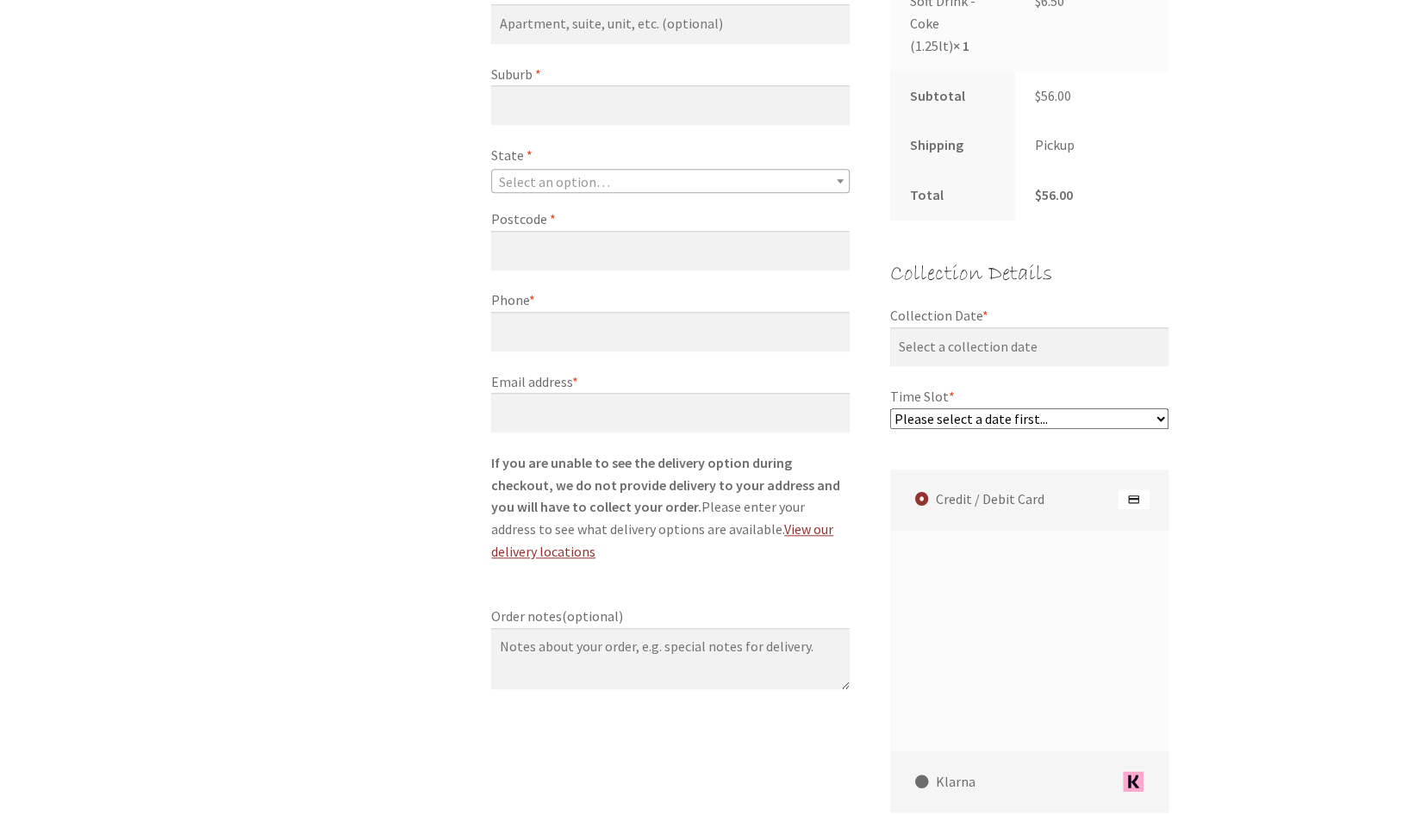
scroll to position [837, 0]
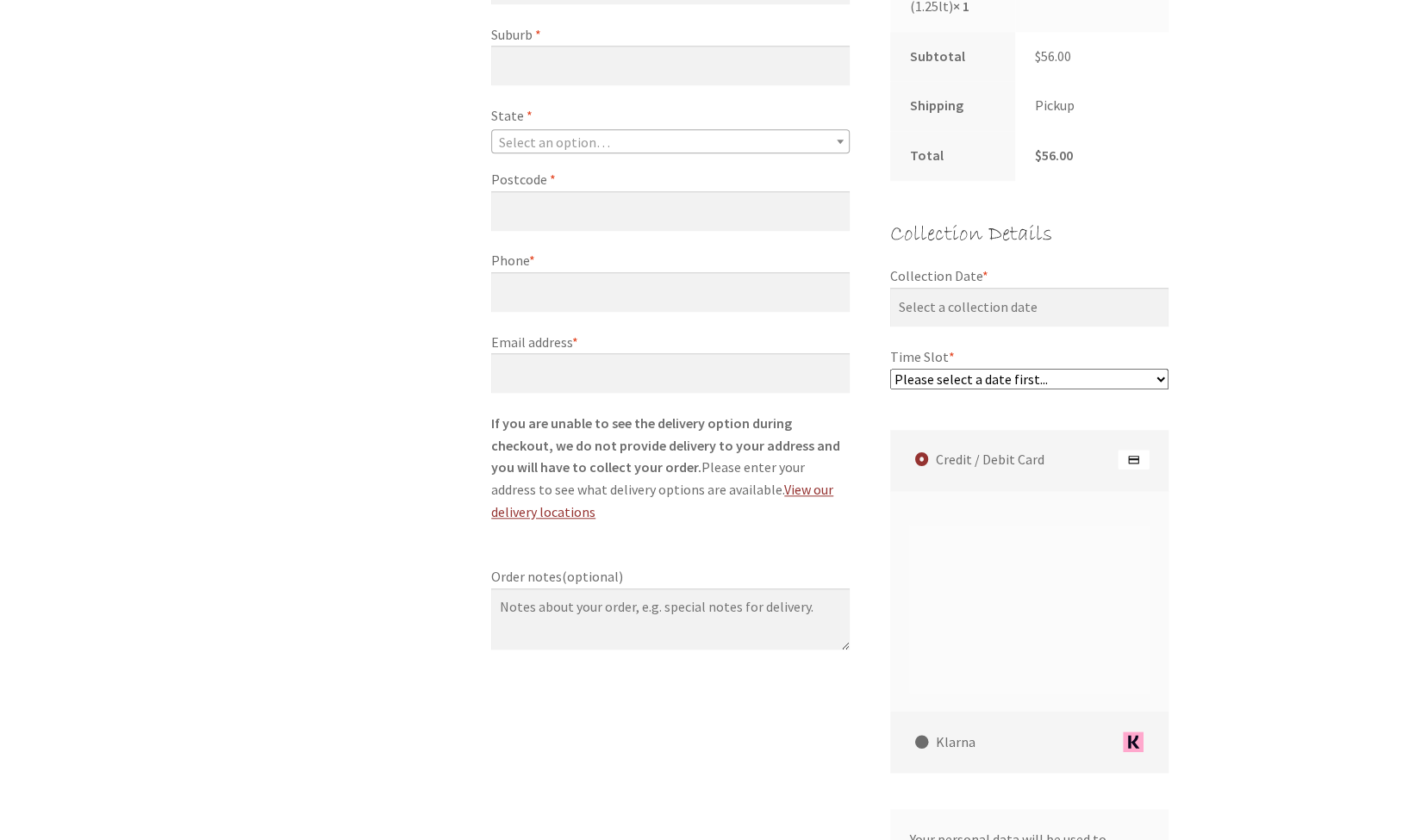
click at [1420, 464] on html "Skip to navigation Skip to content Belconnen | Taj Agra Indian Restraunt Order …" at bounding box center [710, 285] width 1421 height 2243
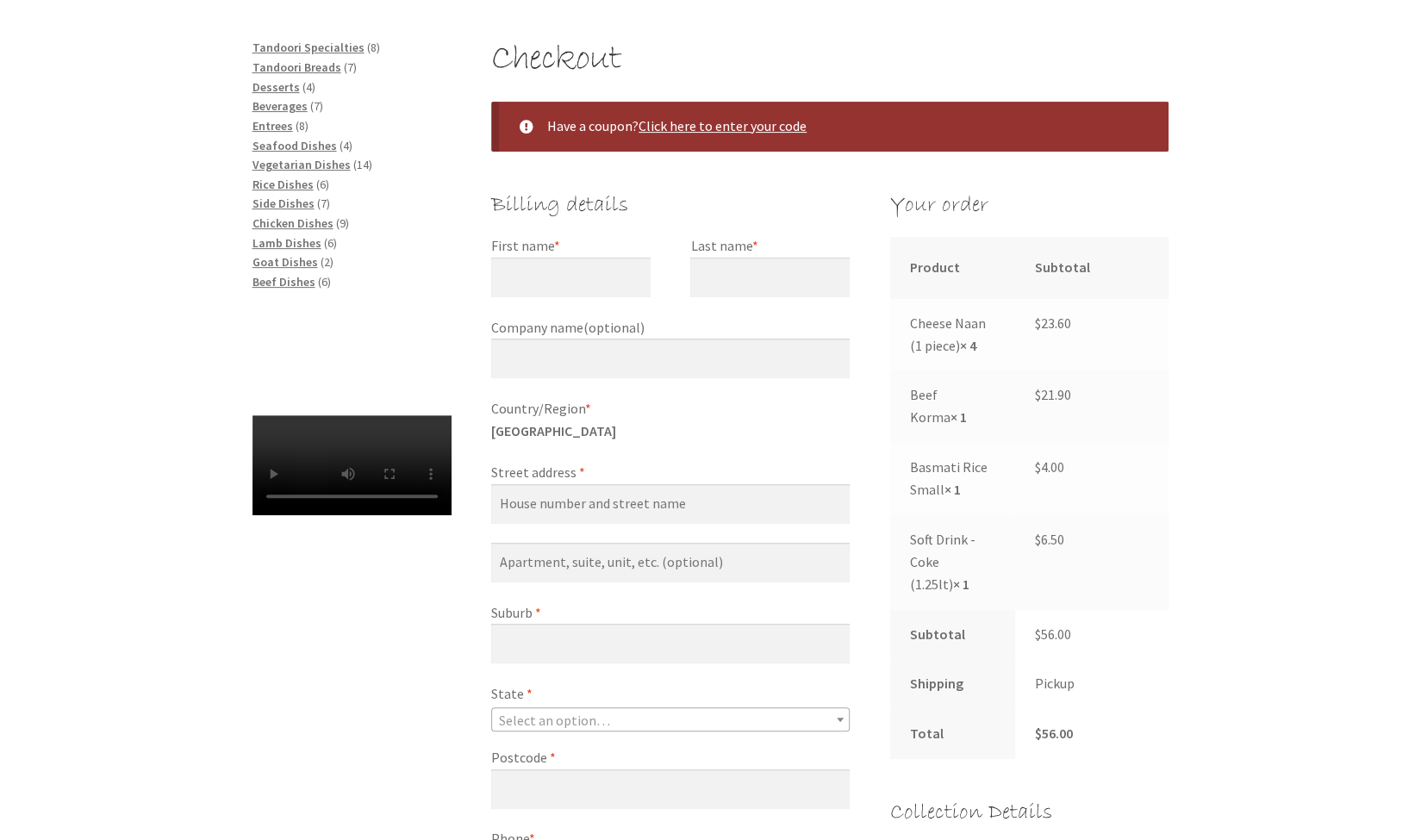
scroll to position [260, 0]
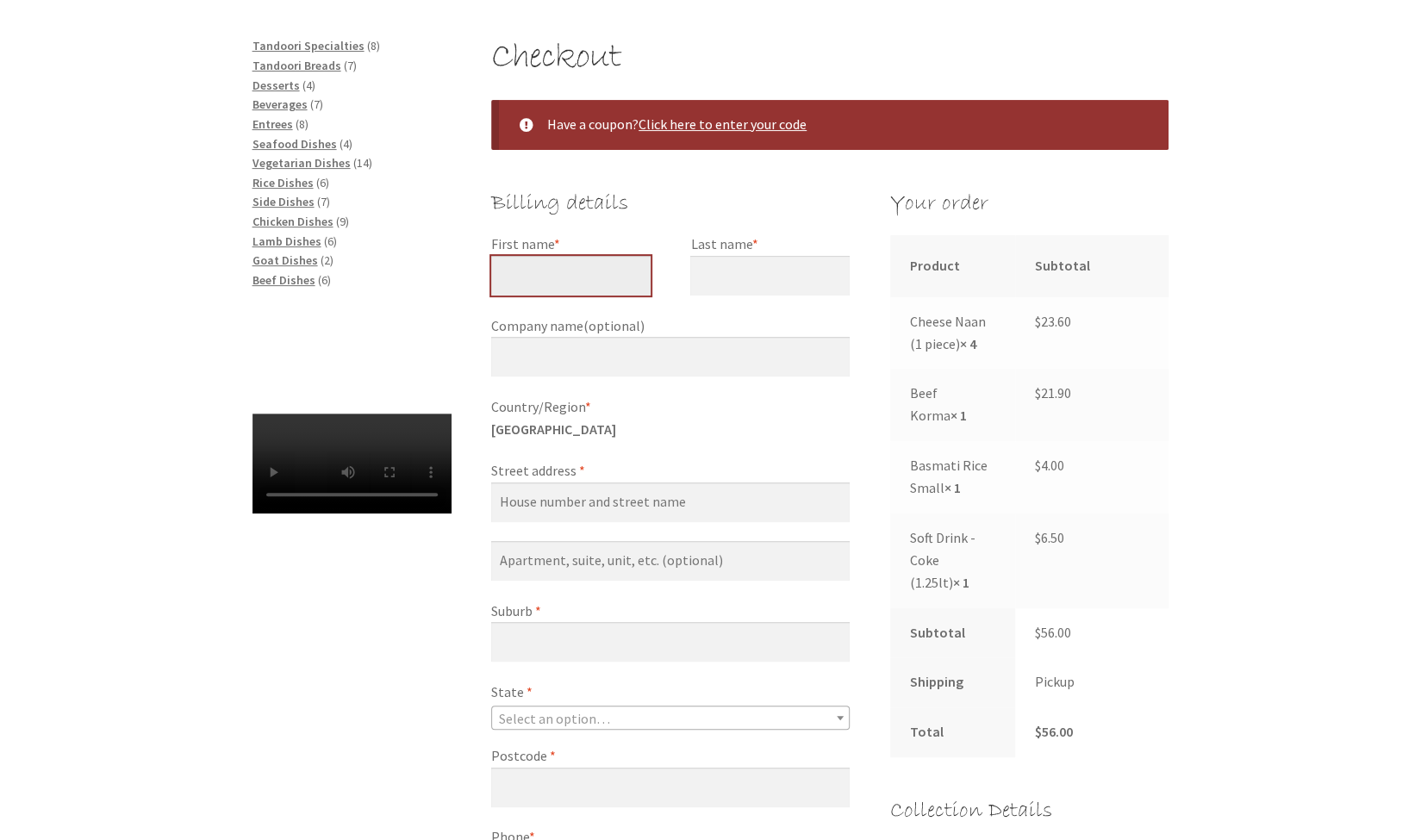
click at [559, 272] on input "First name *" at bounding box center [570, 276] width 159 height 40
type input "[PERSON_NAME]"
click at [769, 286] on input "Last name *" at bounding box center [770, 276] width 159 height 40
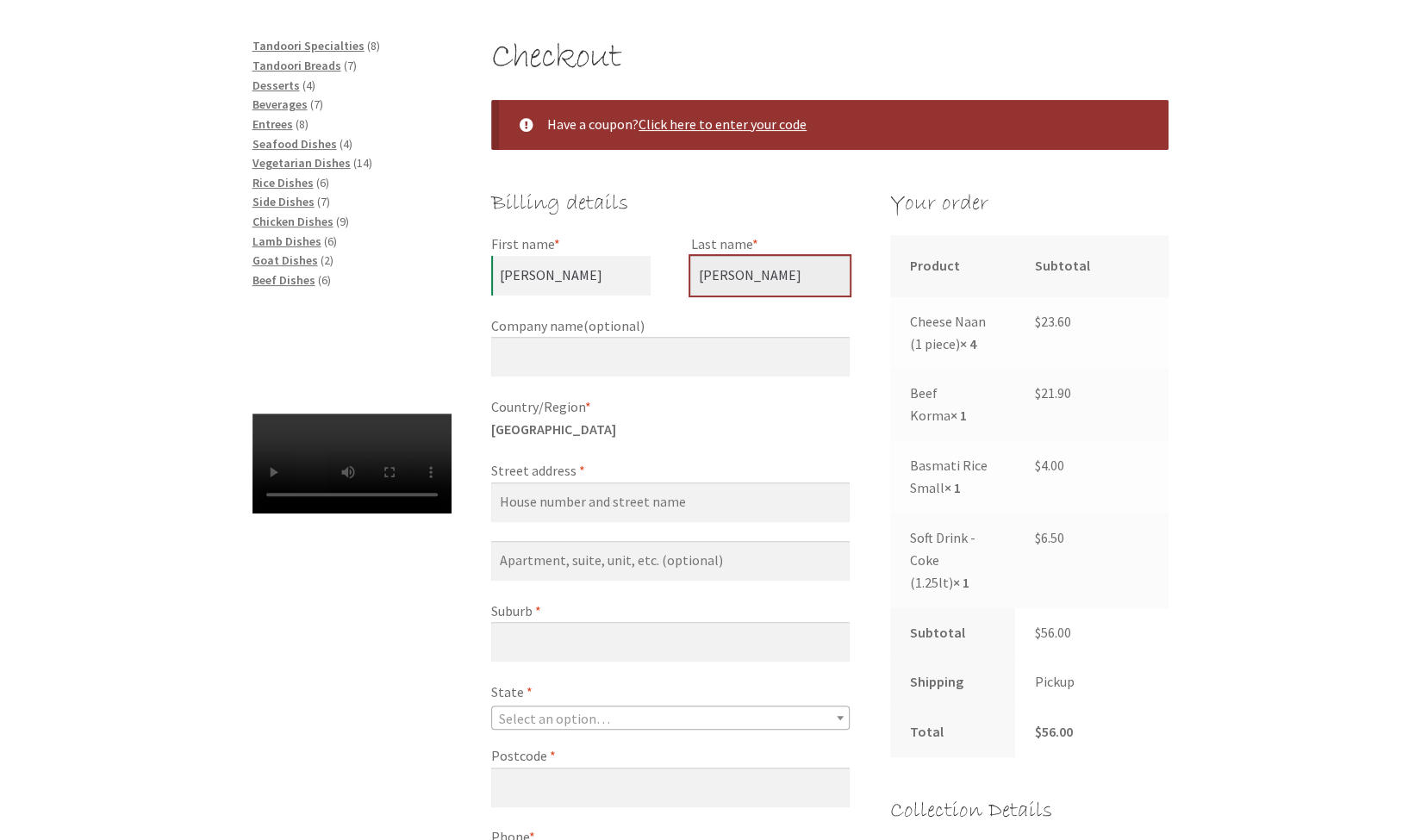
type input "[PERSON_NAME]"
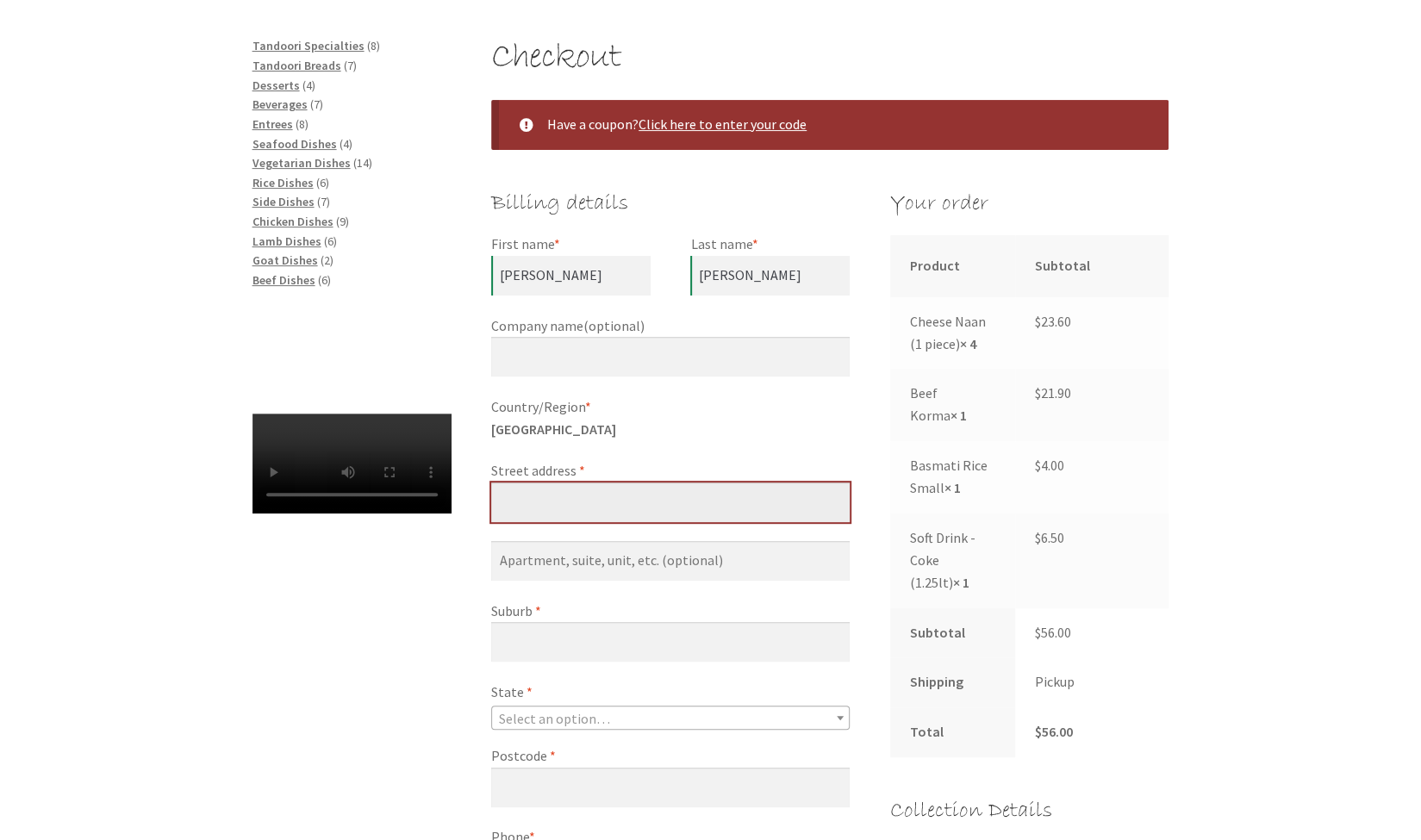
click at [672, 500] on input "Street address *" at bounding box center [670, 502] width 359 height 40
type input "[STREET_ADDRESS][PERSON_NAME]"
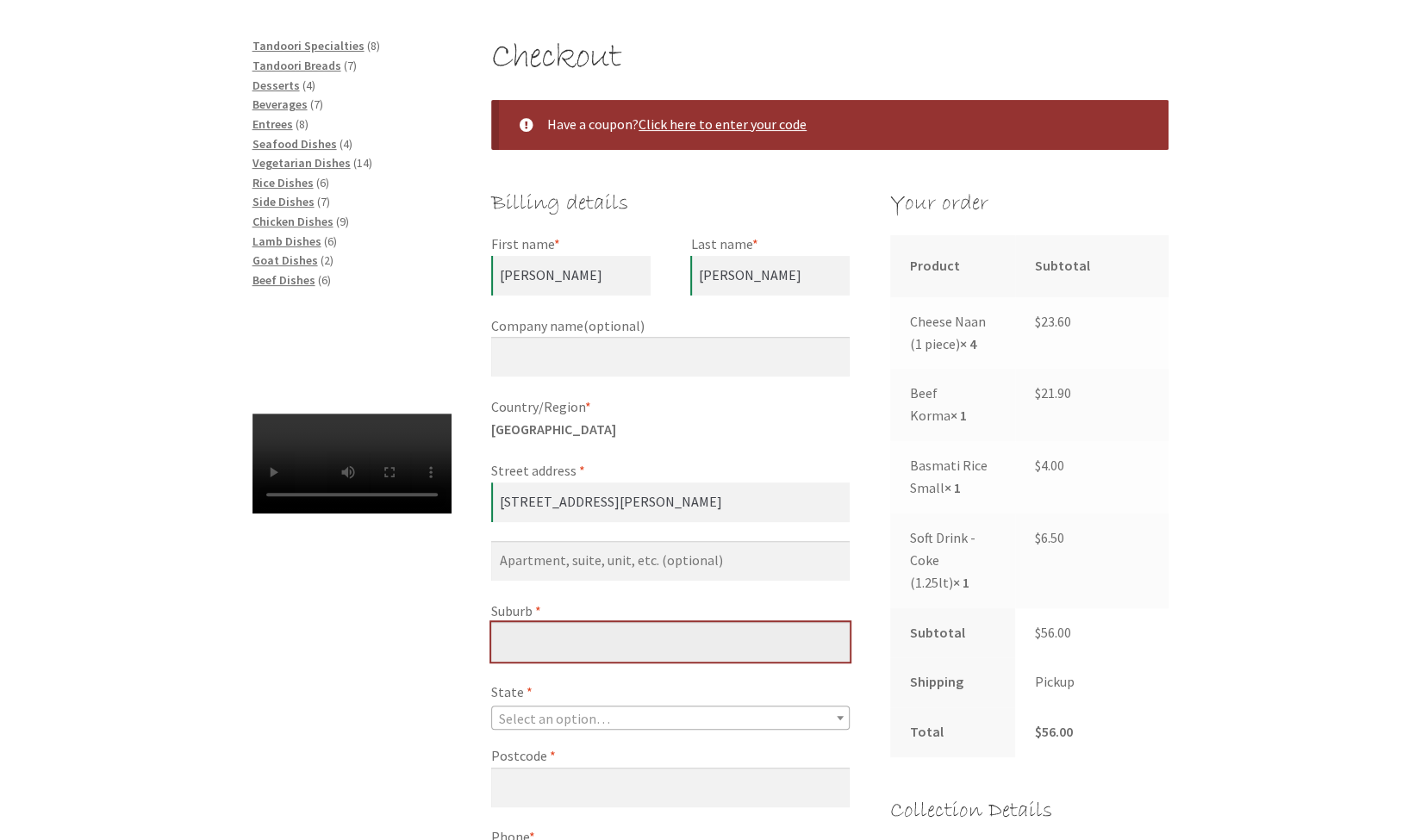
click at [626, 640] on input "Suburb *" at bounding box center [670, 641] width 359 height 40
type input "[PERSON_NAME]"
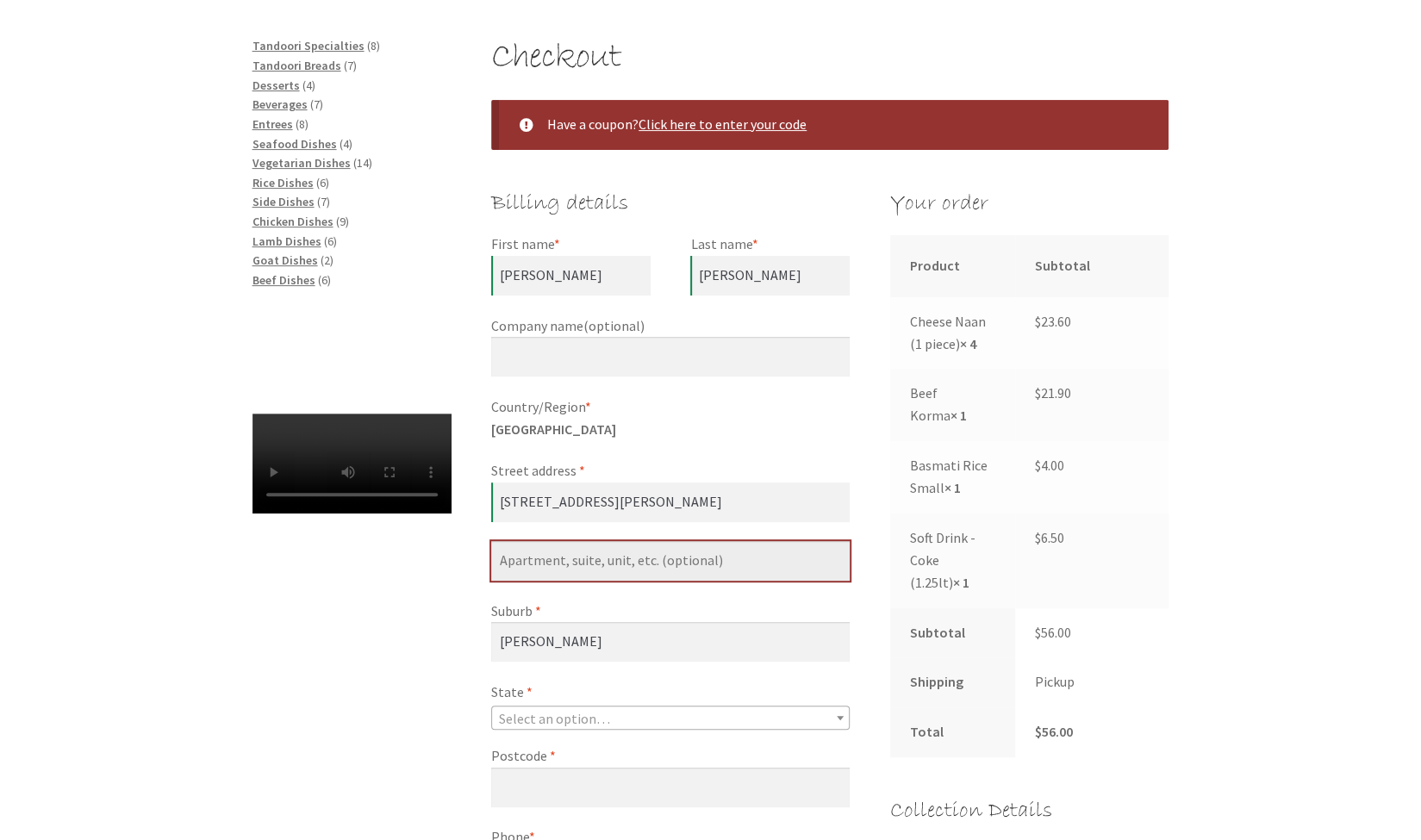
type input "[STREET_ADDRESS][PERSON_NAME]"
select select "ACT"
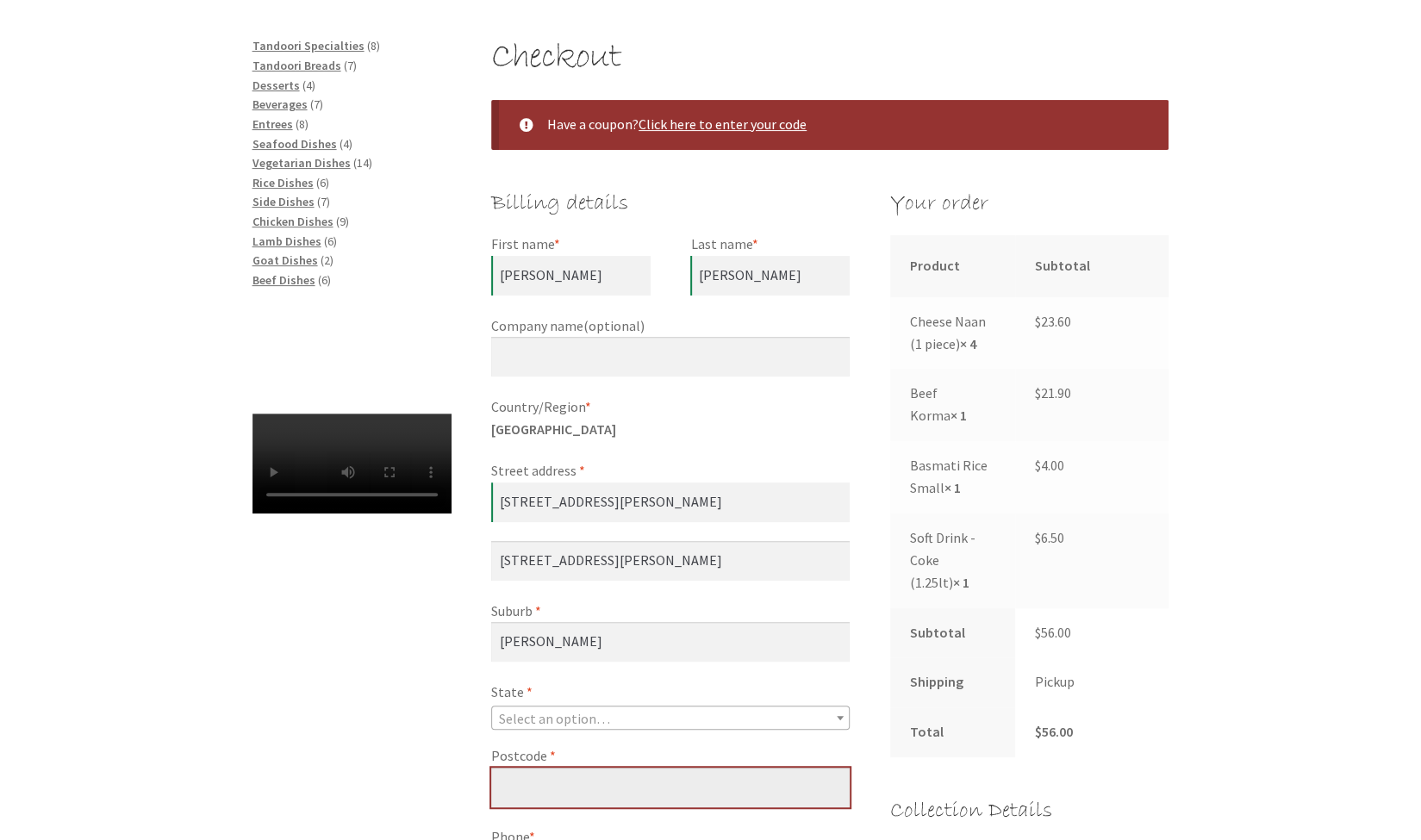
type input "2617"
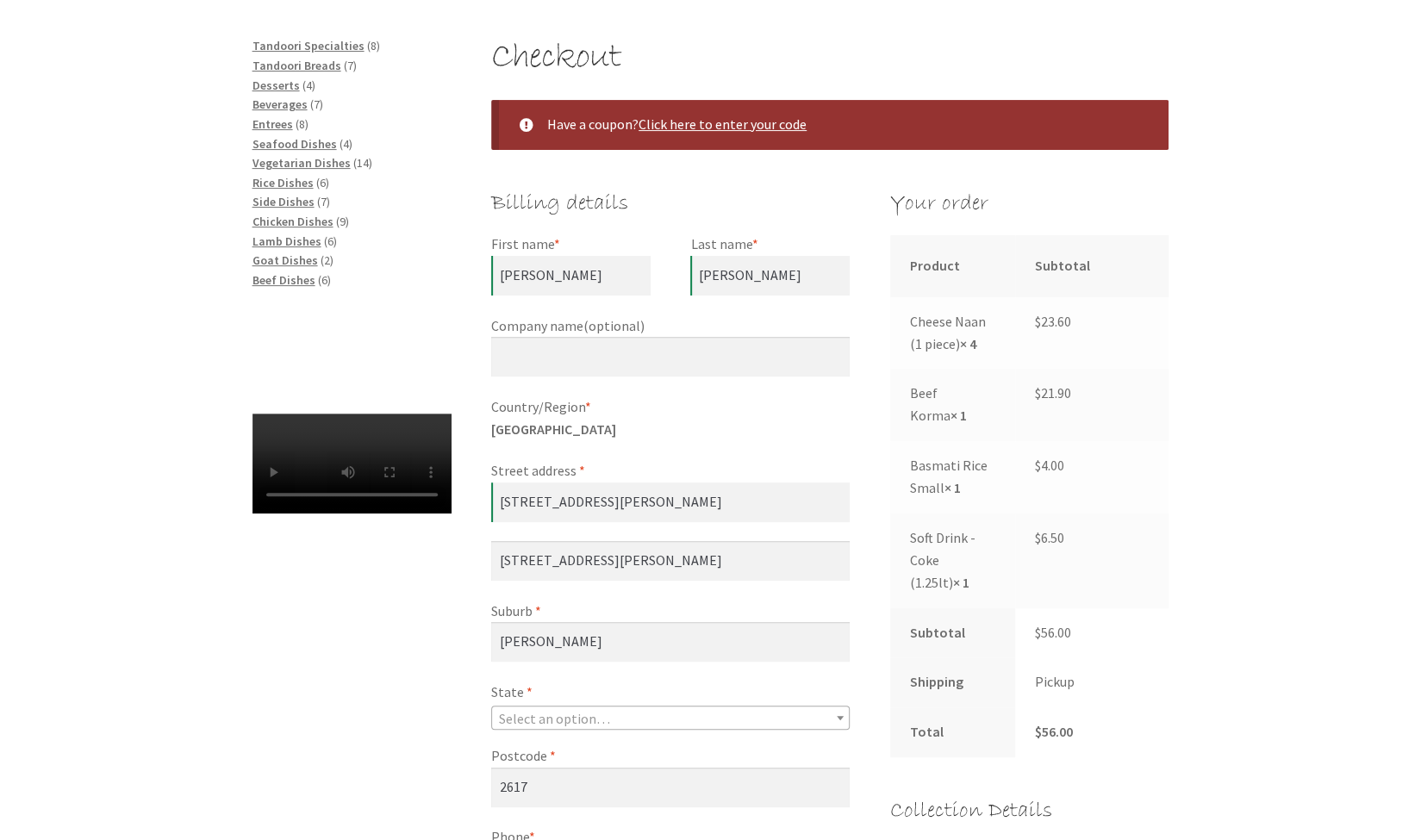
type input "[EMAIL_ADDRESS][DOMAIN_NAME]"
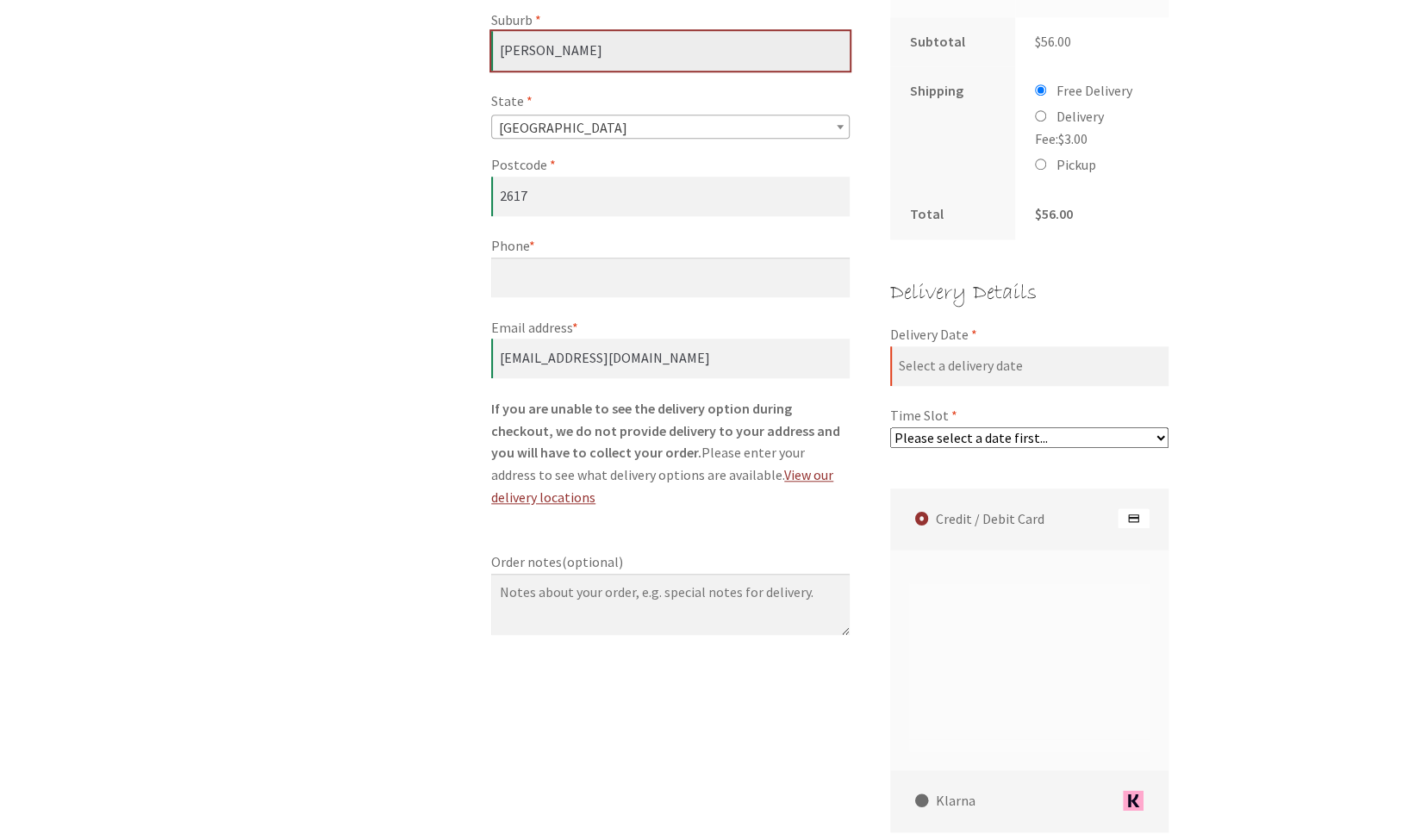
scroll to position [862, 0]
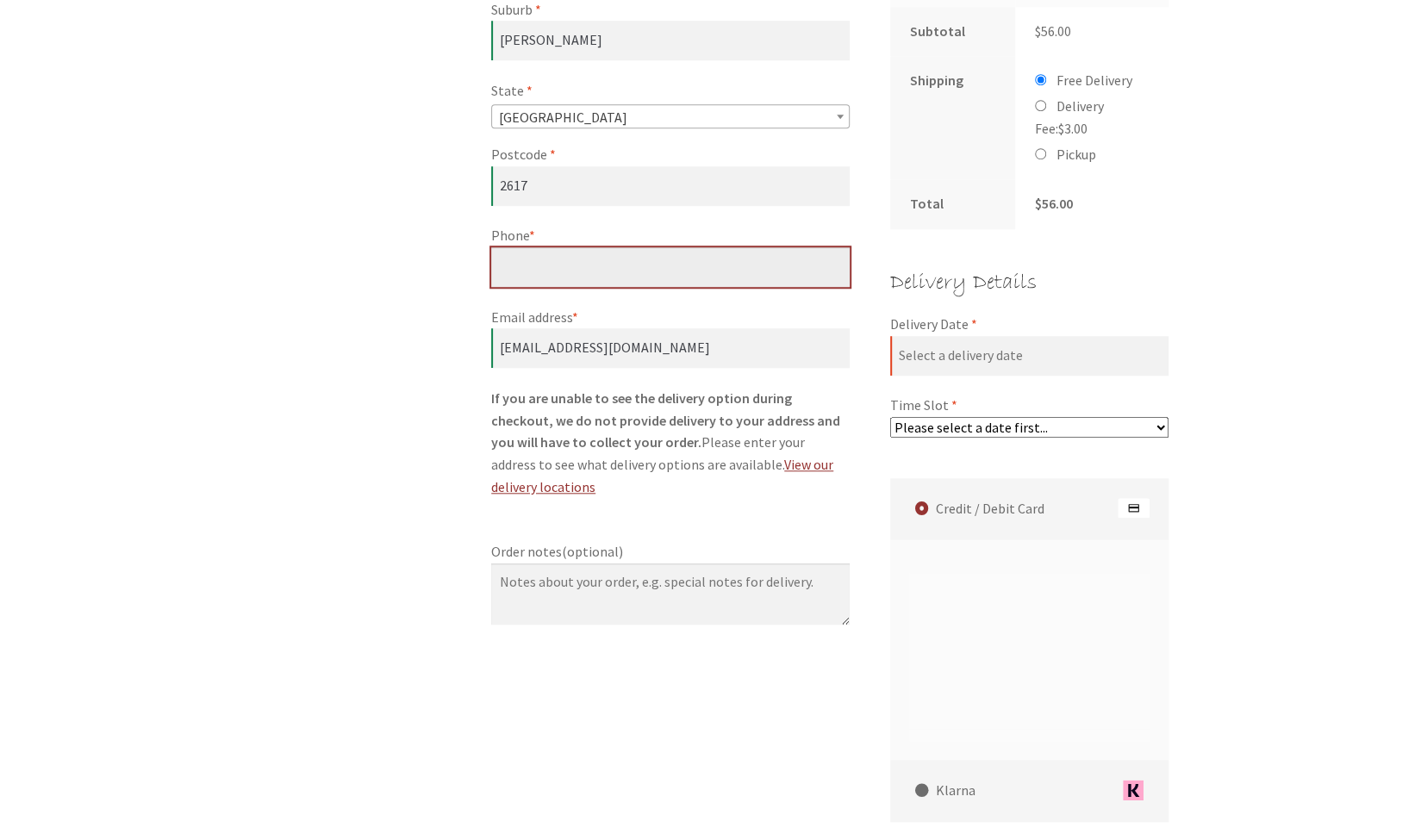
click at [721, 263] on input "Phone *" at bounding box center [670, 267] width 359 height 40
click at [518, 268] on input "[PHONE_NUMBER]" at bounding box center [670, 267] width 359 height 40
type input "0413820146"
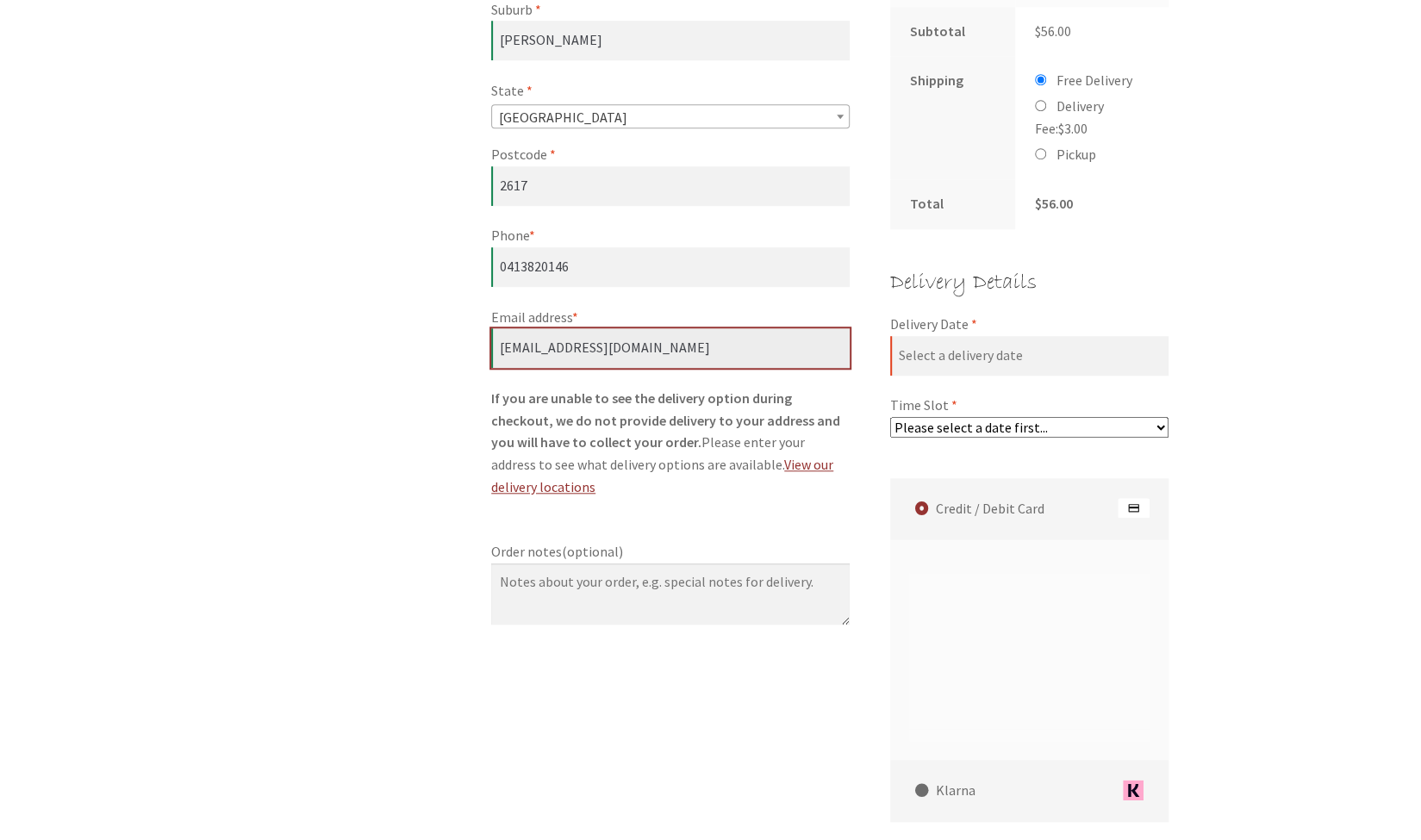
drag, startPoint x: 777, startPoint y: 348, endPoint x: 389, endPoint y: 366, distance: 388.4
click at [389, 366] on div "Checkout Have a coupon? Click here to enter your code Coupon: Apply coupon Bill…" at bounding box center [711, 349] width 990 height 1830
type input "[PERSON_NAME][EMAIL_ADDRESS][DOMAIN_NAME]"
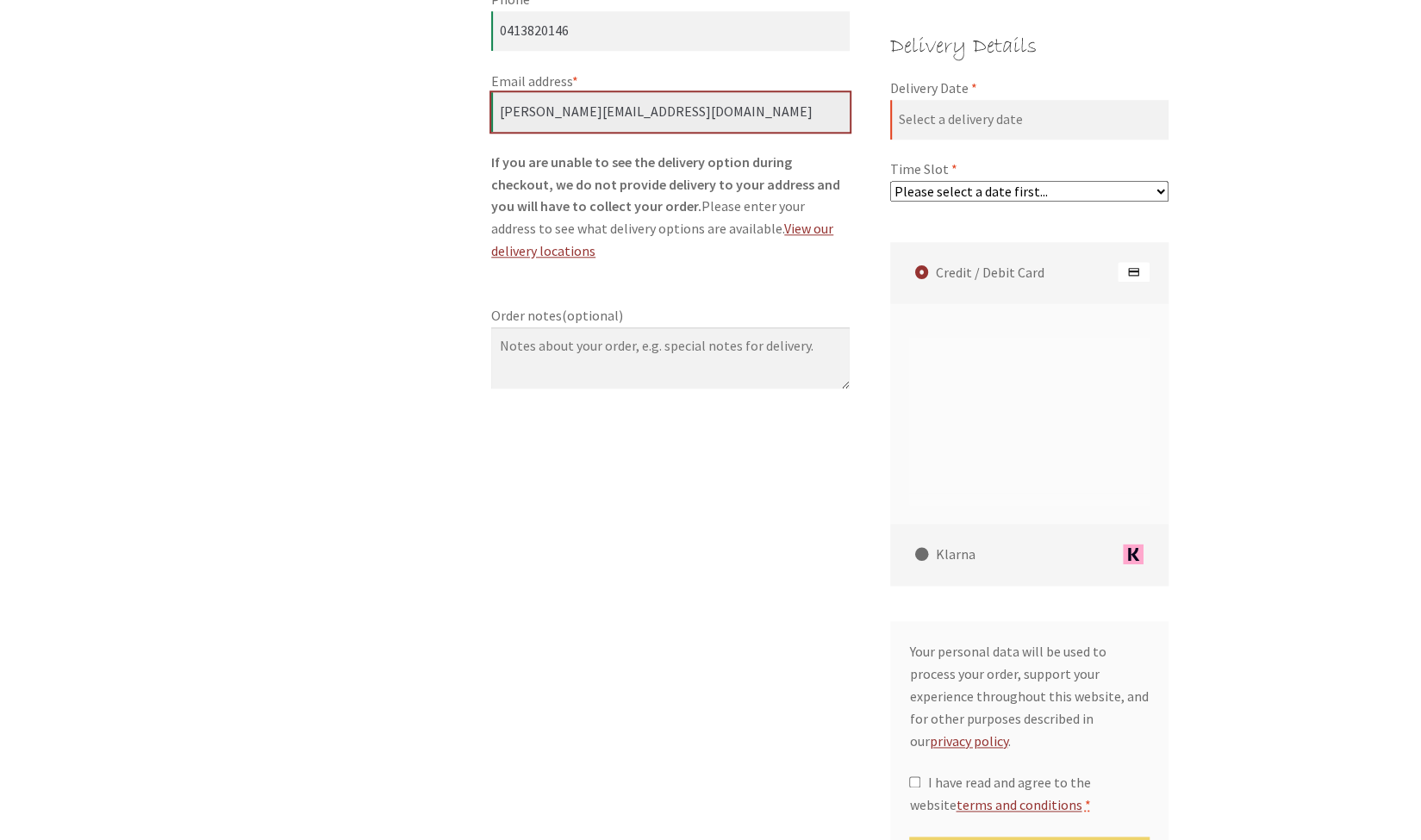
scroll to position [1101, 0]
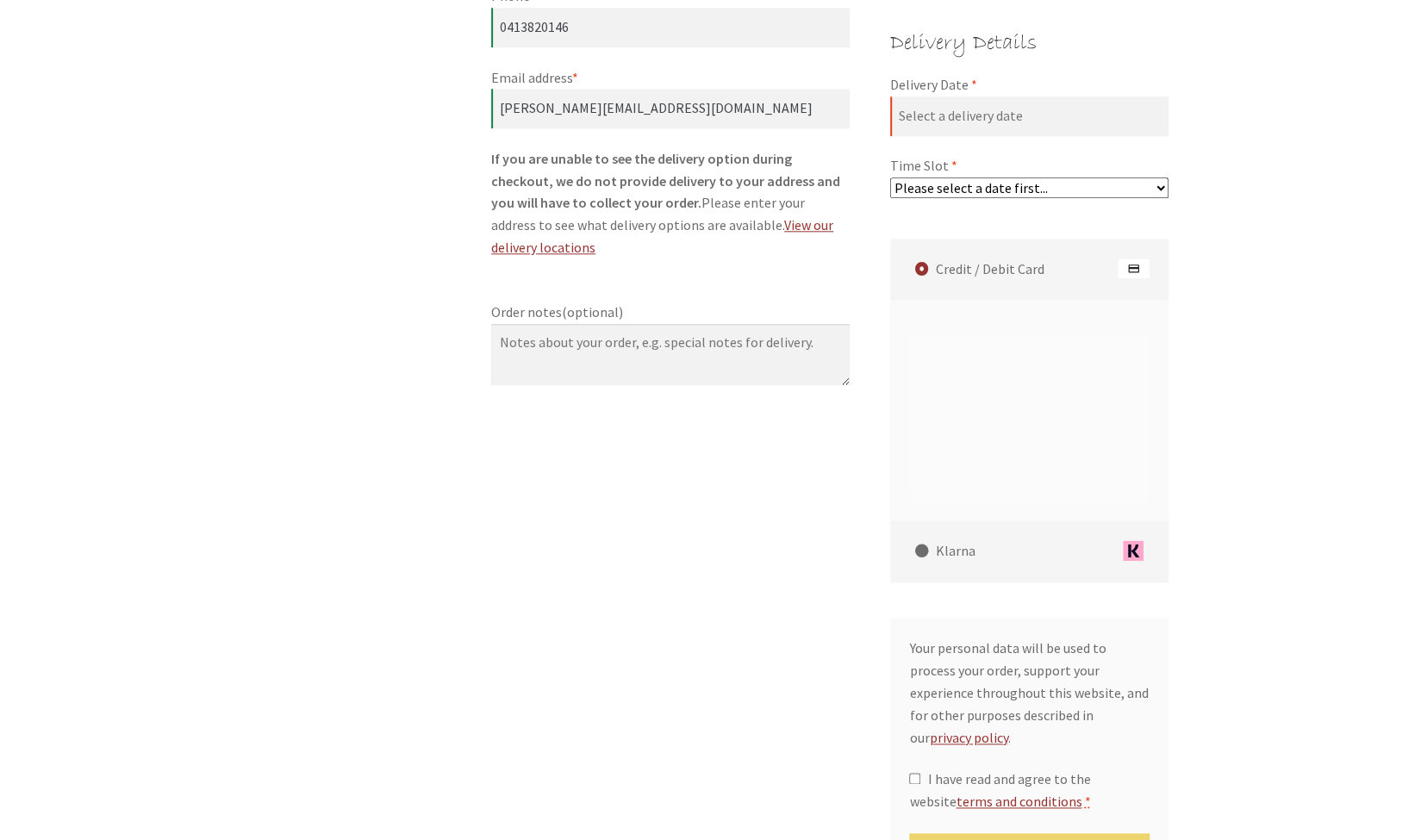
click at [1276, 626] on div "Checkout Have a coupon? Click here to enter your code Coupon: Apply coupon Bill…" at bounding box center [710, 110] width 1421 height 1830
click at [1054, 771] on span "I have read and agree to the website terms and conditions" at bounding box center [999, 790] width 181 height 40
click at [920, 773] on input "I have read and agree to the website terms and conditions *" at bounding box center [914, 777] width 11 height 11
checkbox input "true"
click at [1091, 189] on select "Please select a date first..." at bounding box center [1029, 188] width 279 height 21
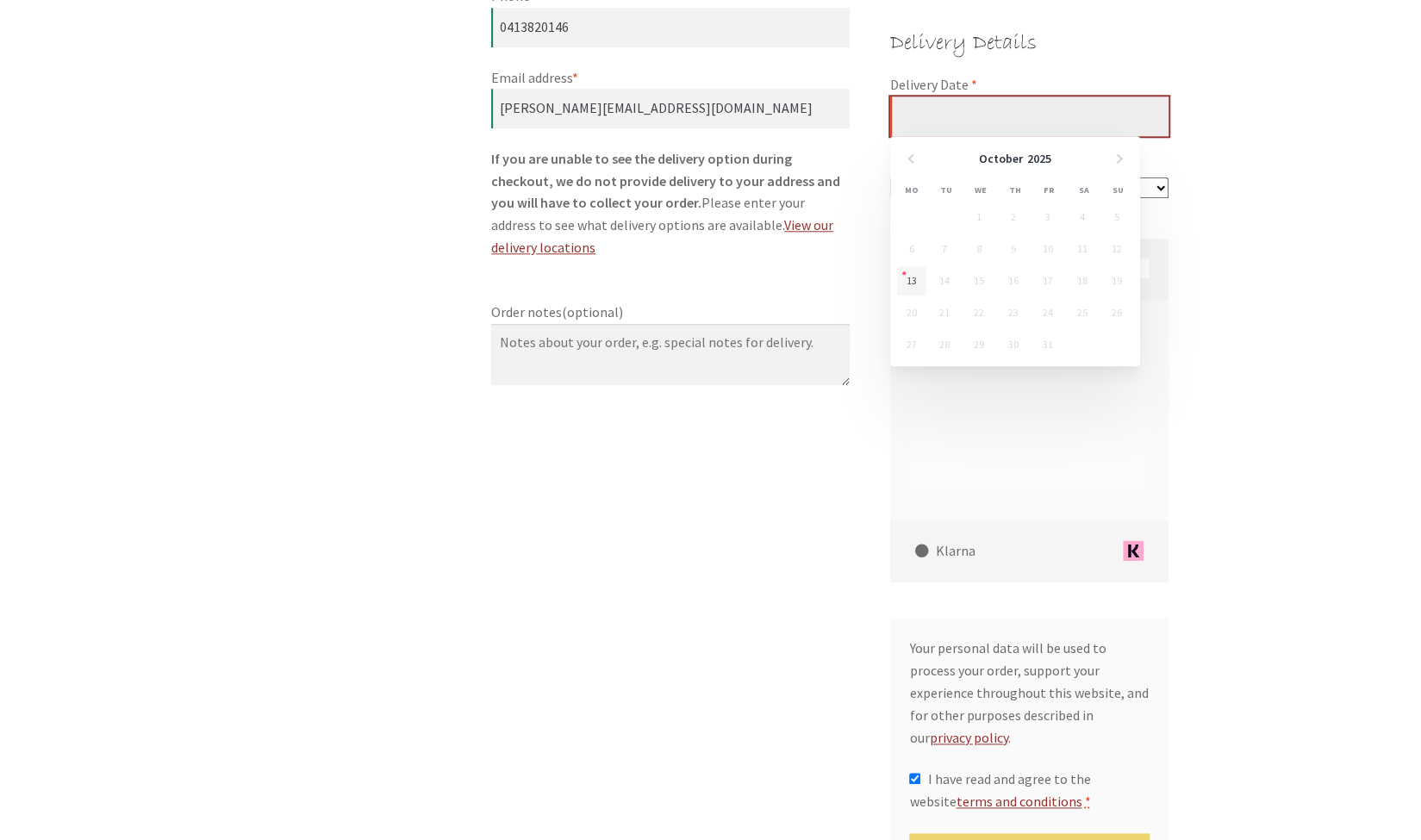
click at [1065, 121] on input "Delivery Date *" at bounding box center [1029, 116] width 279 height 40
click at [910, 278] on link "13" at bounding box center [911, 281] width 29 height 29
type input "[DATE]"
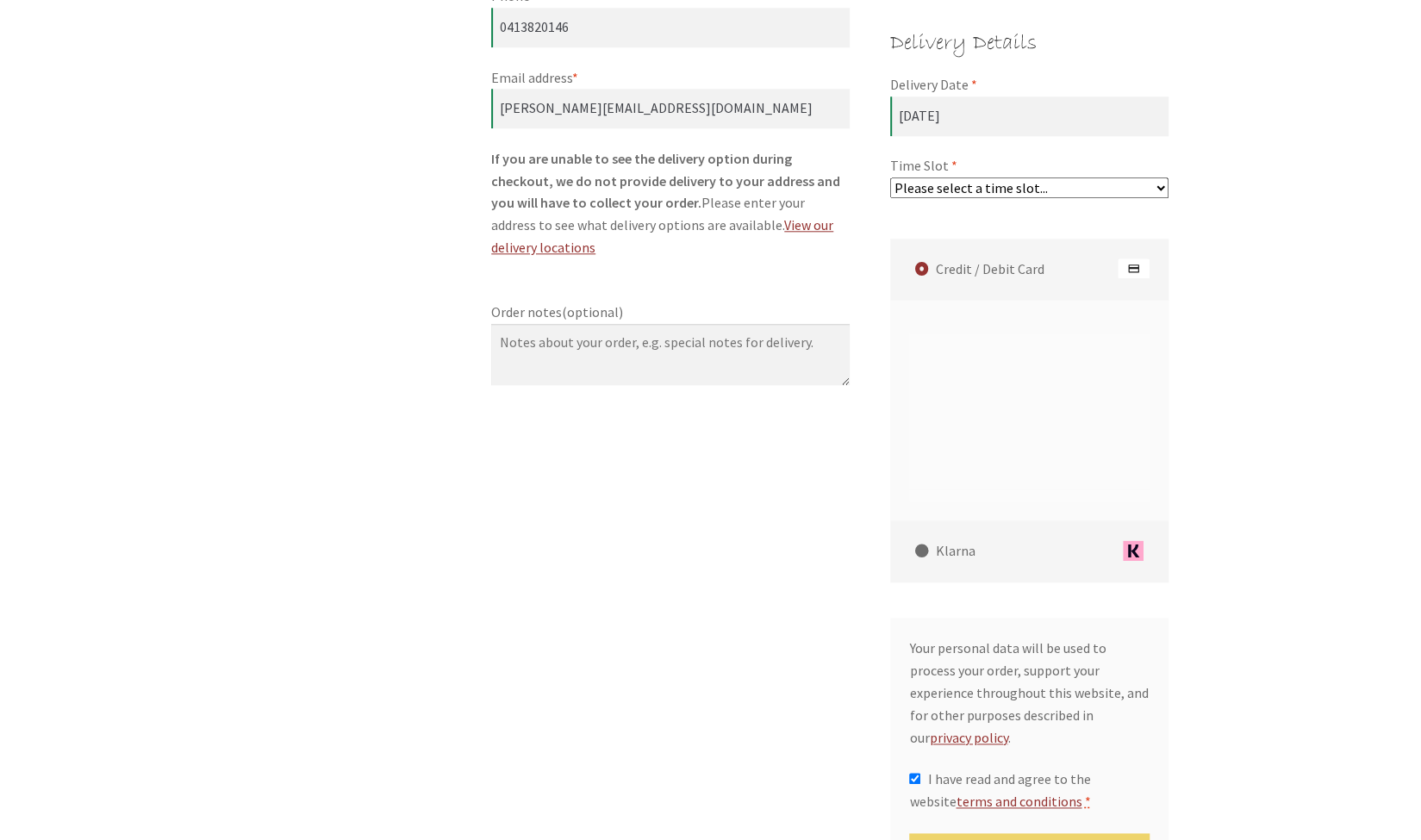
click at [993, 194] on select "Please select a time slot... 06:25 PM - 06:55 PM 06:55 PM - 07:25 PM 07:25 PM -…" at bounding box center [1029, 188] width 279 height 21
select select "60c2ef62db861/1|0.00"
click at [890, 178] on select "Please select a time slot... 06:25 PM - 06:55 PM 06:55 PM - 07:25 PM 07:25 PM -…" at bounding box center [1029, 188] width 279 height 21
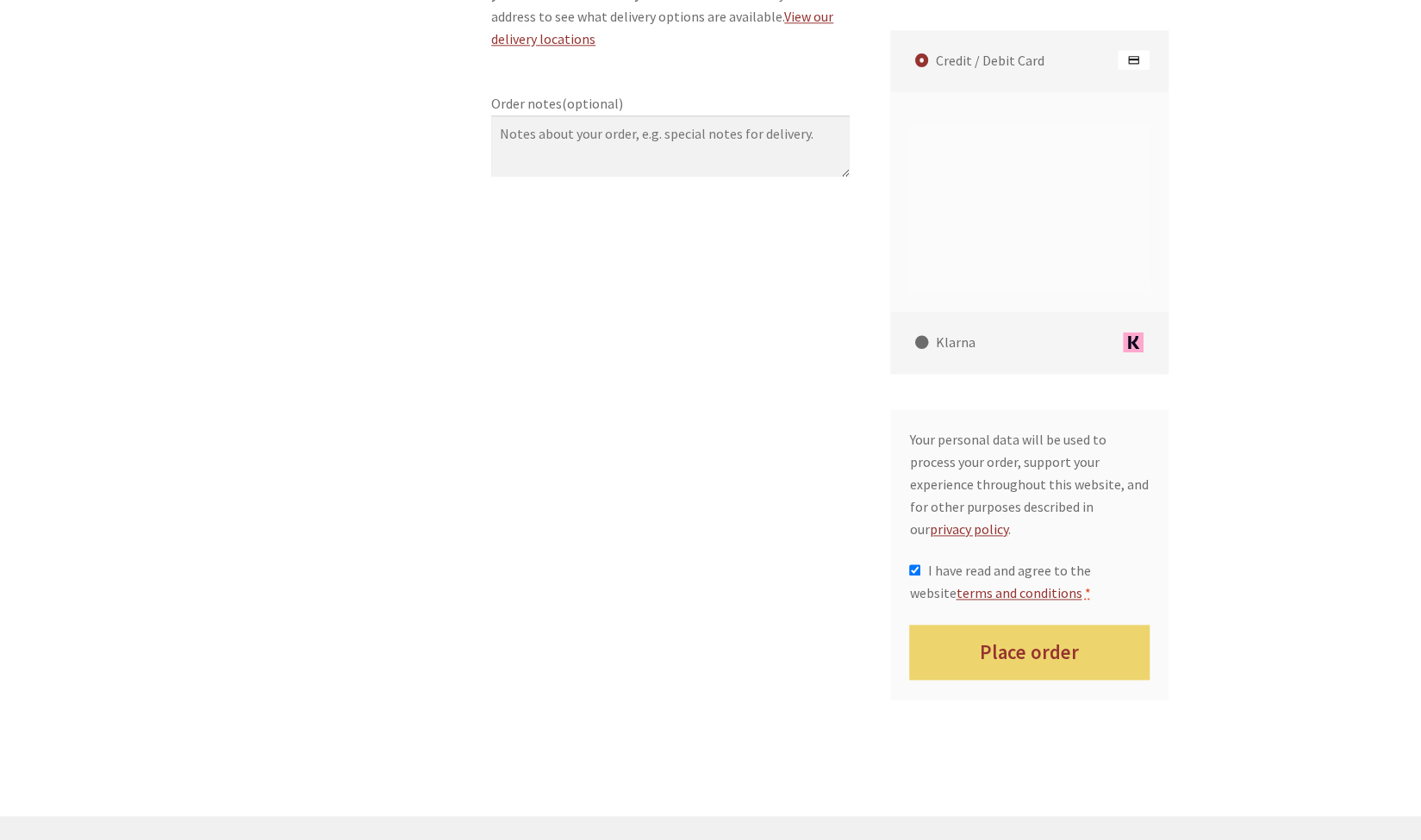
scroll to position [1454, 0]
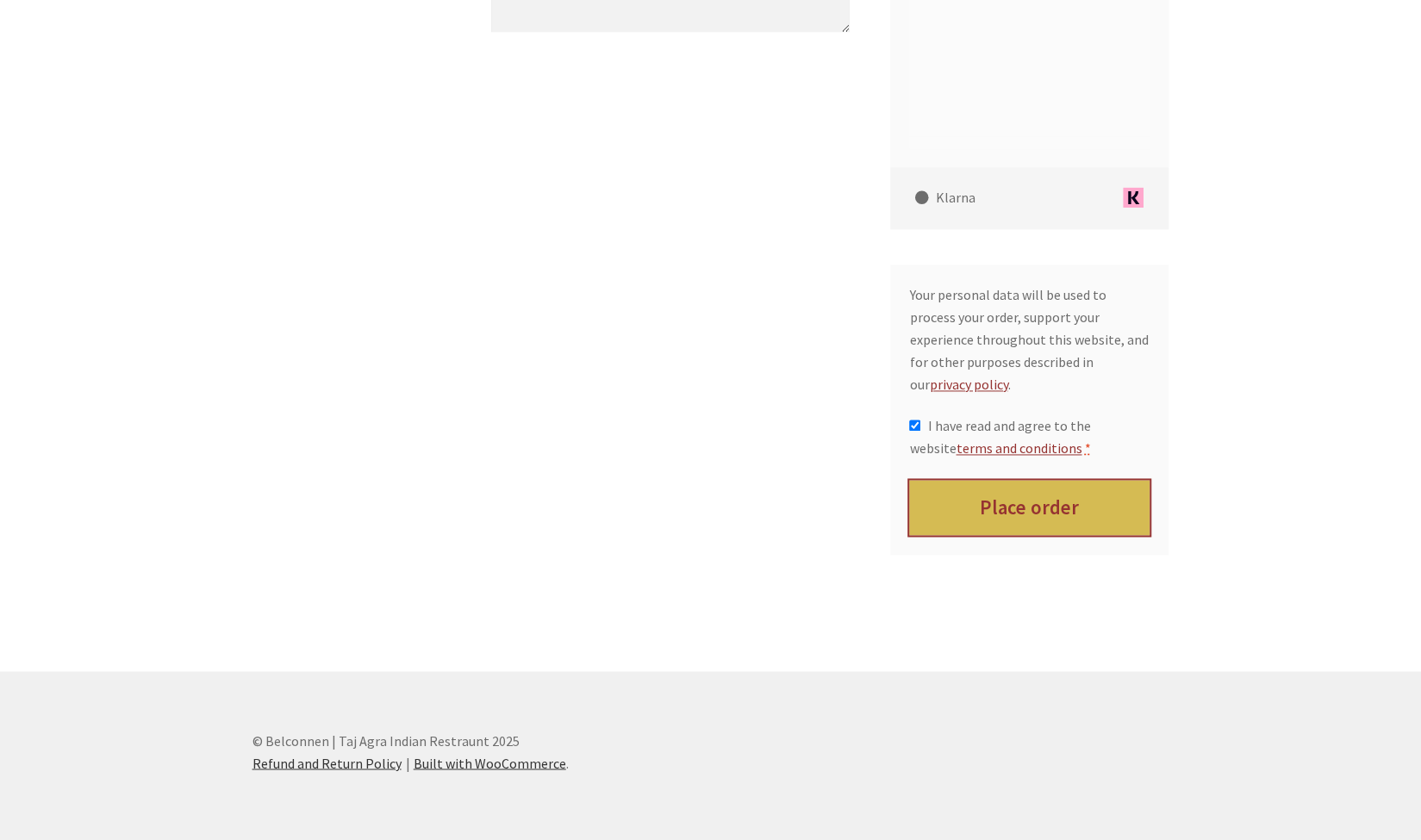
click at [1036, 491] on button "Place order" at bounding box center [1030, 508] width 241 height 56
